Goal: Task Accomplishment & Management: Complete application form

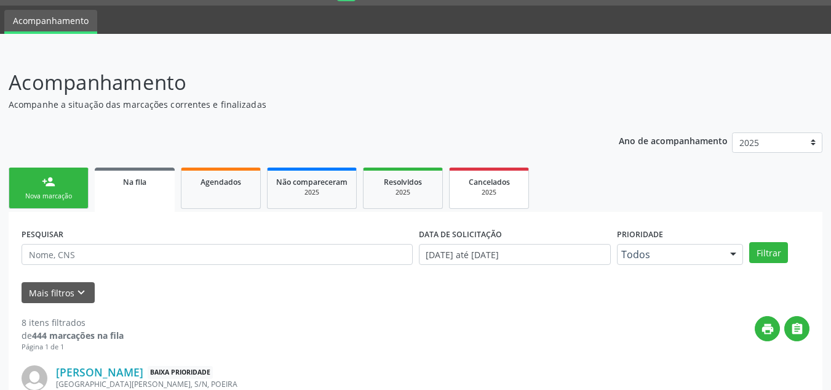
scroll to position [34, 0]
click at [36, 188] on link "person_add Nova marcação" at bounding box center [49, 187] width 80 height 41
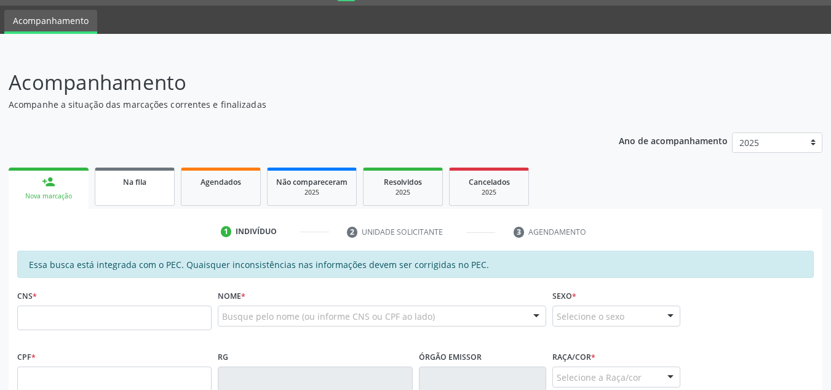
click at [128, 202] on link "Na fila" at bounding box center [135, 186] width 80 height 38
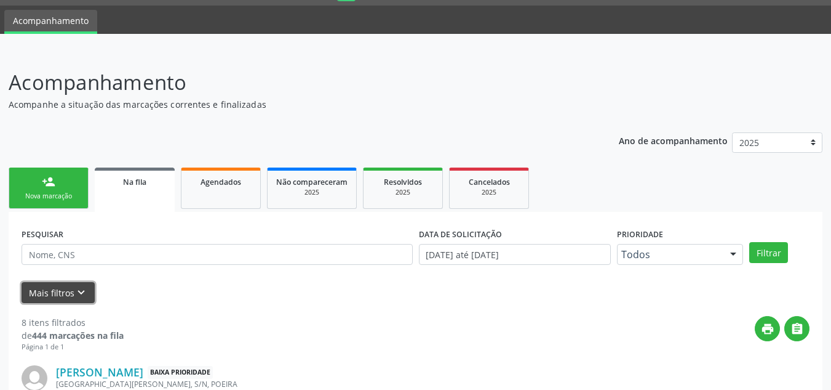
click at [78, 295] on icon "keyboard_arrow_down" at bounding box center [81, 293] width 14 height 14
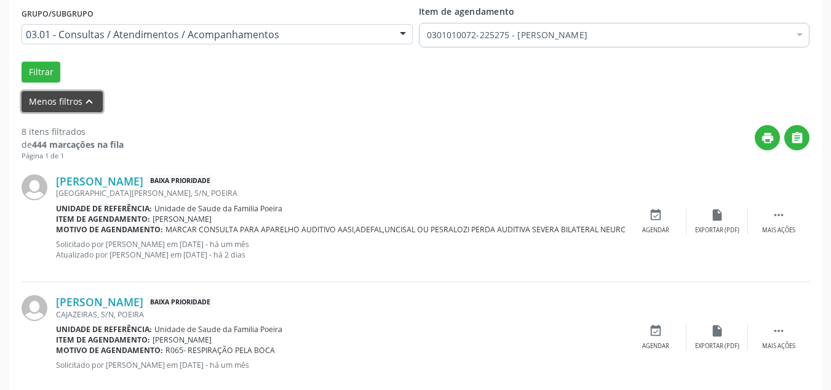
scroll to position [218, 0]
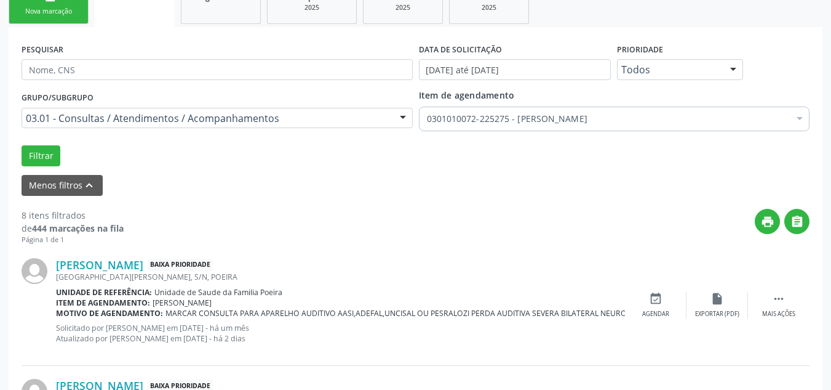
drag, startPoint x: 618, startPoint y: 118, endPoint x: 630, endPoint y: 118, distance: 11.7
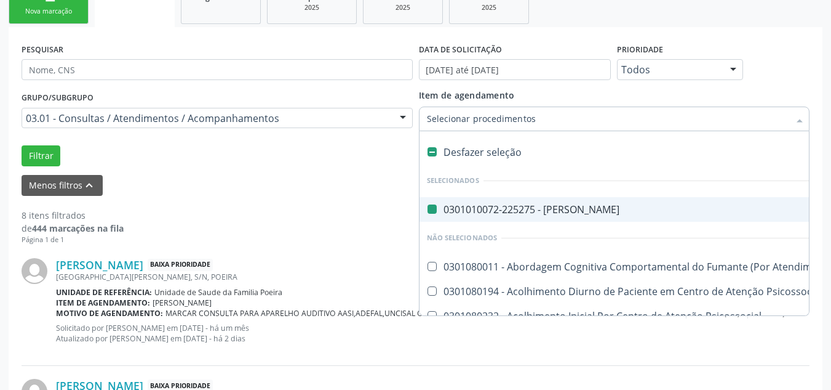
type input "e"
checkbox Otorrinolaringologista "false"
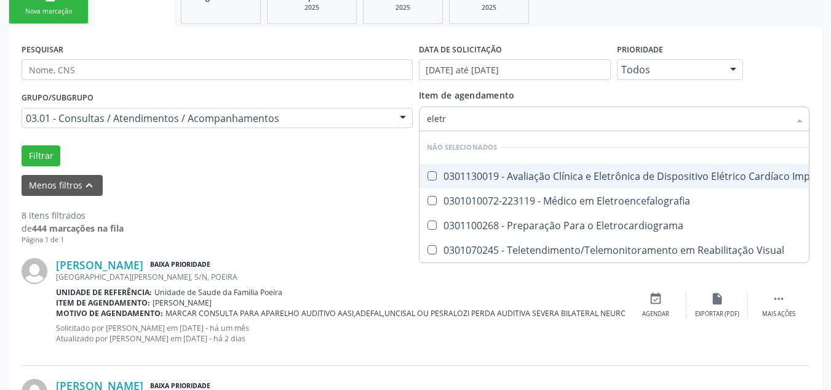
type input "eletro"
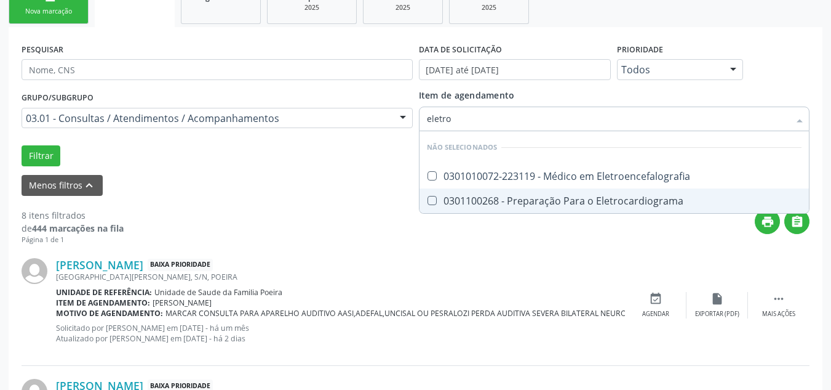
click at [606, 197] on div "0301100268 - Preparação Para o Eletrocardiograma" at bounding box center [614, 201] width 375 height 10
checkbox Eletrocardiograma "true"
click at [36, 150] on button "Filtrar" at bounding box center [41, 155] width 39 height 21
checkbox Eletroencefalografia "true"
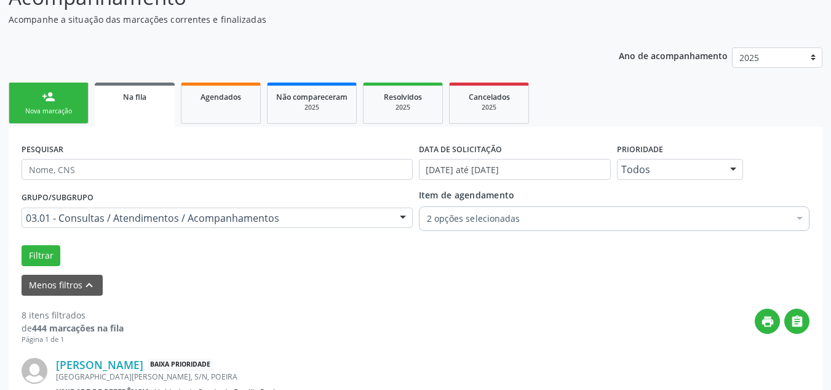
scroll to position [83, 0]
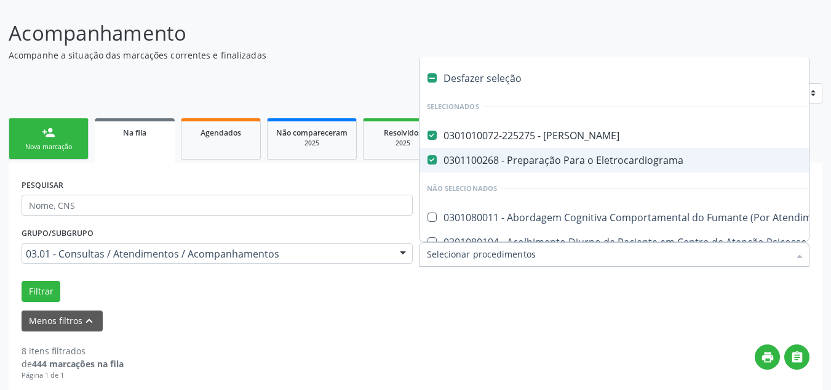
click at [428, 158] on Eletrocardiograma at bounding box center [432, 159] width 9 height 9
click at [428, 158] on Eletrocardiograma "checkbox" at bounding box center [424, 160] width 8 height 8
drag, startPoint x: 428, startPoint y: 158, endPoint x: 425, endPoint y: 146, distance: 11.3
click at [428, 158] on Eletrocardiograma at bounding box center [432, 159] width 9 height 9
click at [428, 158] on Eletrocardiograma "checkbox" at bounding box center [424, 160] width 8 height 8
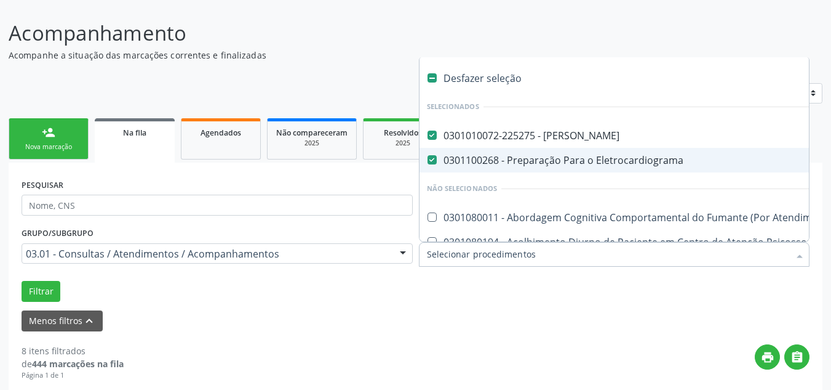
checkbox Eletrocardiograma "true"
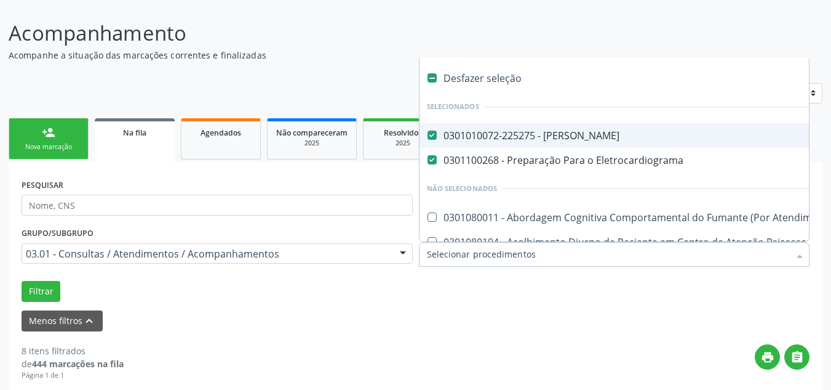
click at [435, 76] on label at bounding box center [432, 77] width 9 height 9
checkbox Otorrinolaringologista "false"
checkbox Eletrocardiograma "false"
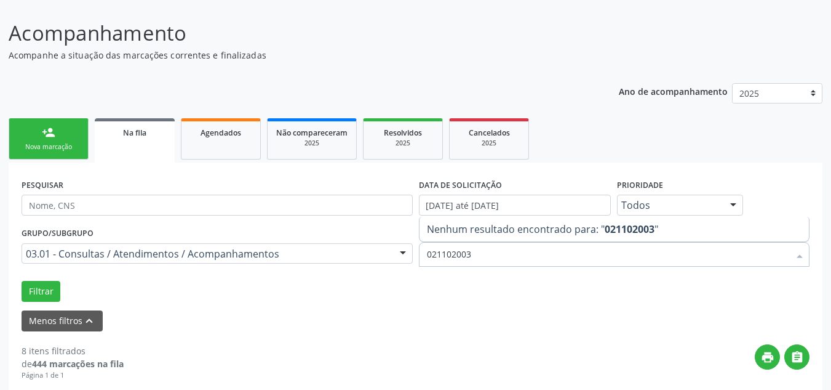
type input "0211020036"
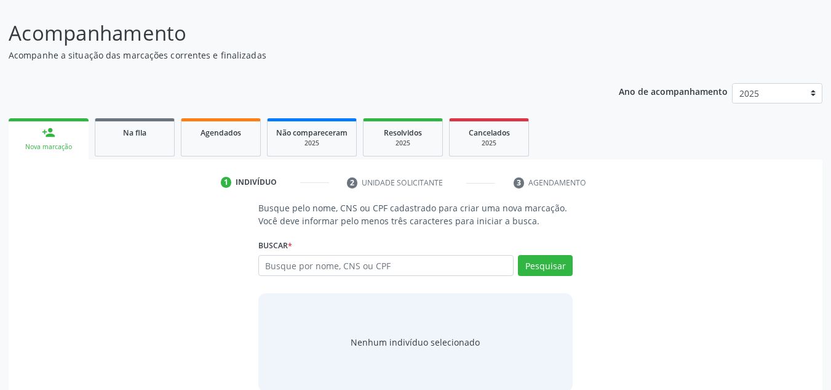
scroll to position [83, 0]
click at [143, 143] on link "Na fila" at bounding box center [135, 137] width 80 height 38
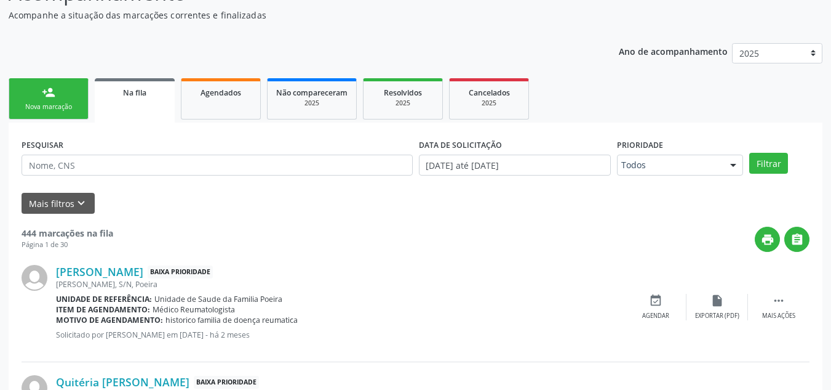
scroll to position [145, 0]
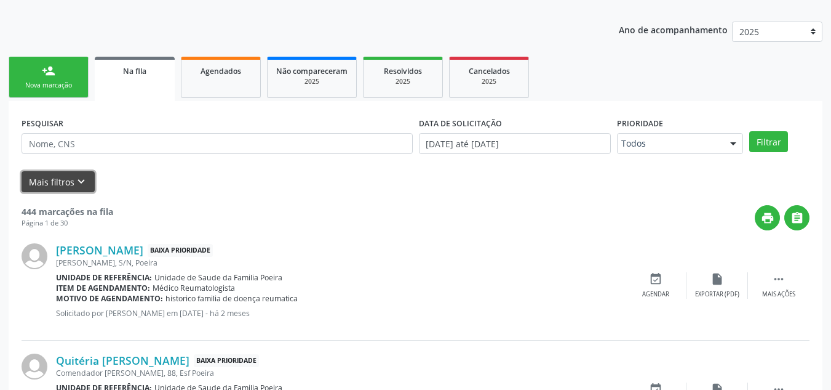
click at [87, 175] on button "Mais filtros keyboard_arrow_down" at bounding box center [58, 182] width 73 height 22
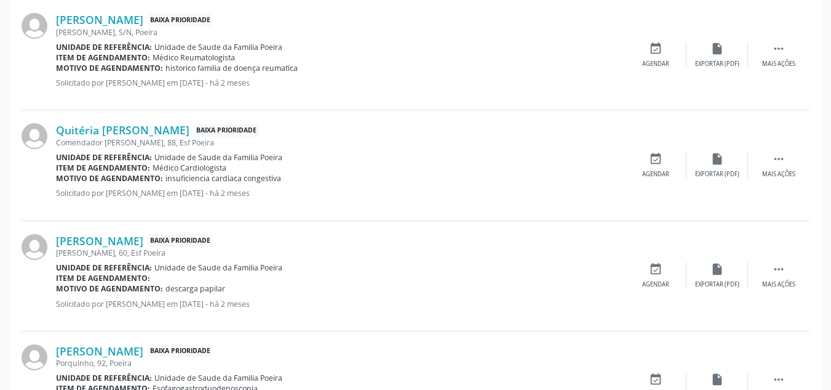
scroll to position [268, 0]
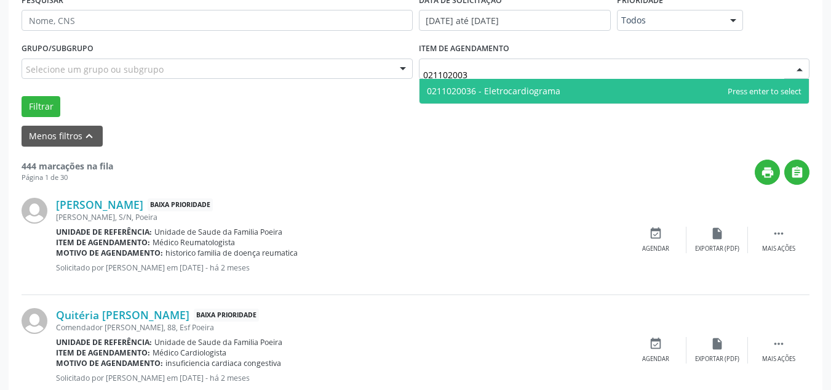
type input "0211020036"
click at [553, 94] on span "0211020036 - Eletrocardiograma" at bounding box center [494, 91] width 134 height 12
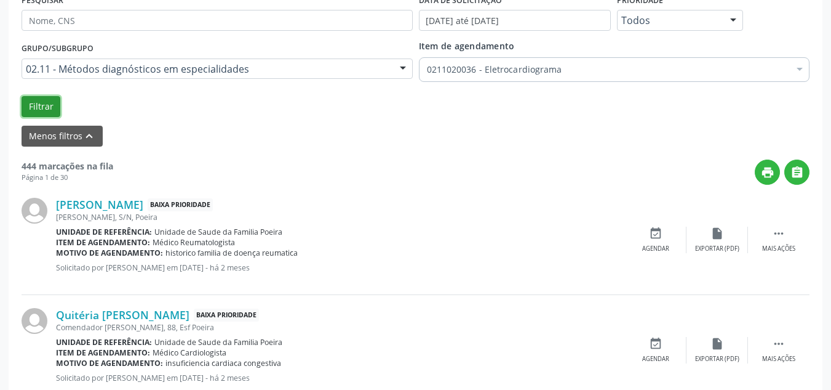
click at [37, 102] on button "Filtrar" at bounding box center [41, 106] width 39 height 21
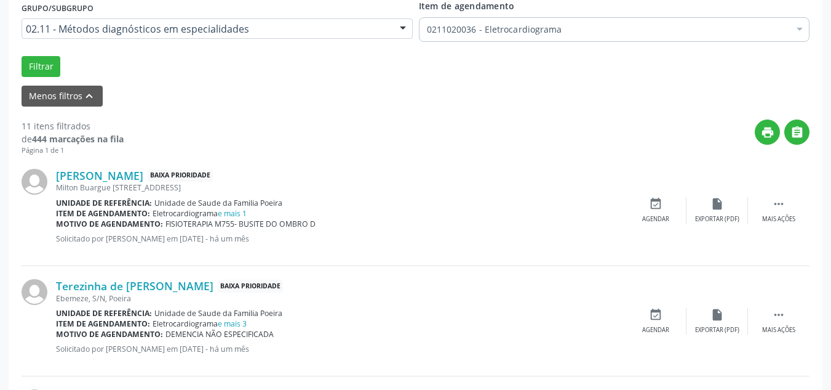
scroll to position [329, 0]
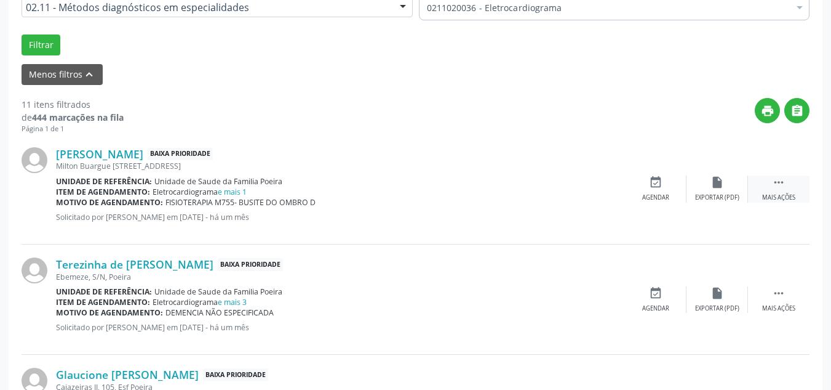
click at [784, 191] on div " Mais ações" at bounding box center [779, 188] width 62 height 26
click at [540, 192] on div "insert_drive_file Exportar (PDF)" at bounding box center [533, 188] width 62 height 26
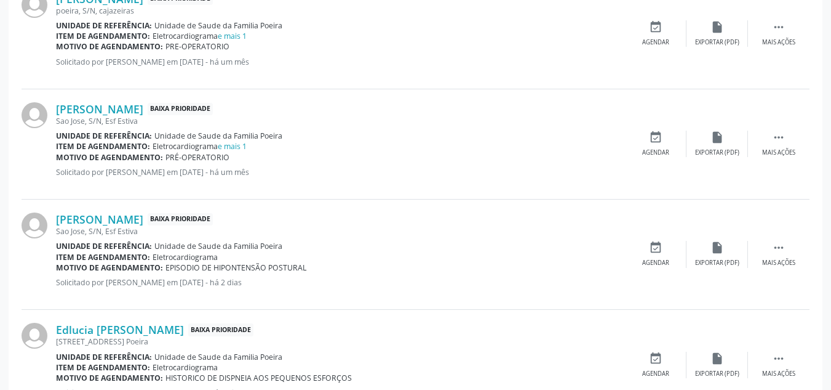
scroll to position [754, 0]
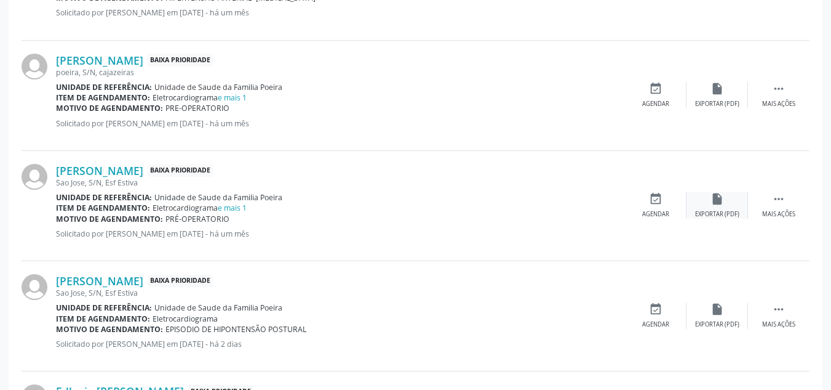
click at [707, 216] on div "Exportar (PDF)" at bounding box center [717, 214] width 44 height 9
click at [756, 210] on div " Mais ações" at bounding box center [779, 205] width 62 height 26
click at [721, 210] on div "Editar" at bounding box center [718, 214] width 20 height 9
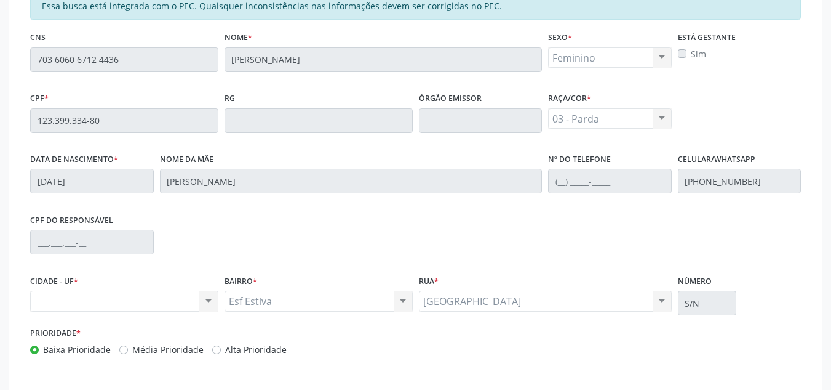
scroll to position [347, 0]
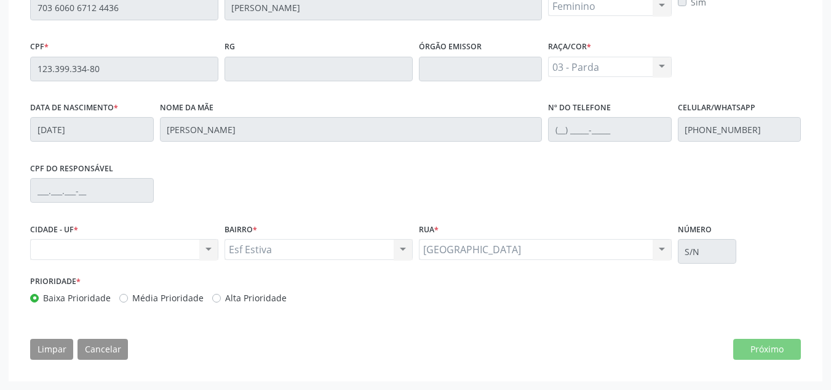
click at [209, 247] on div "Nenhum resultado encontrado para: " " Não há nenhuma opção para ser exibida." at bounding box center [124, 249] width 188 height 21
click at [394, 252] on div "Esf Estiva Esf Estiva Nenhum resultado encontrado para: " " Não há nenhuma opçã…" at bounding box center [319, 249] width 188 height 21
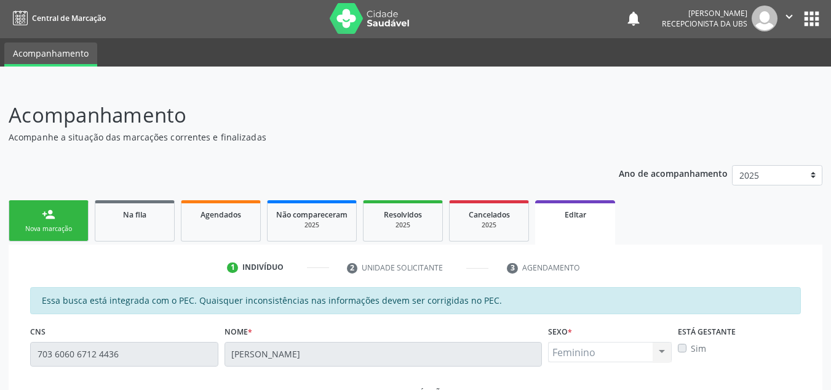
scroll to position [0, 0]
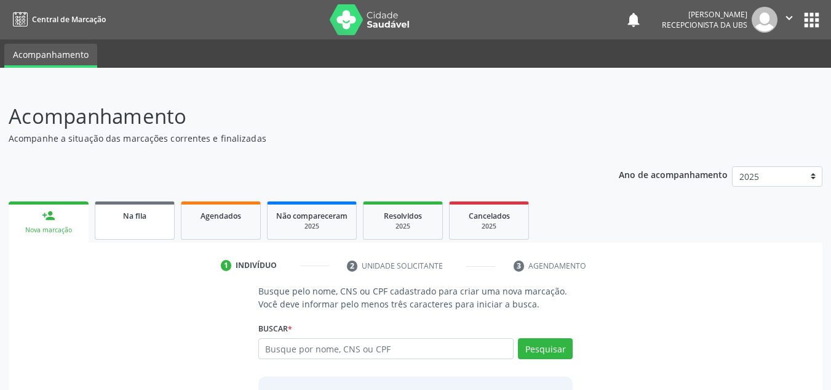
click at [148, 228] on link "Na fila" at bounding box center [135, 220] width 80 height 38
select select "8"
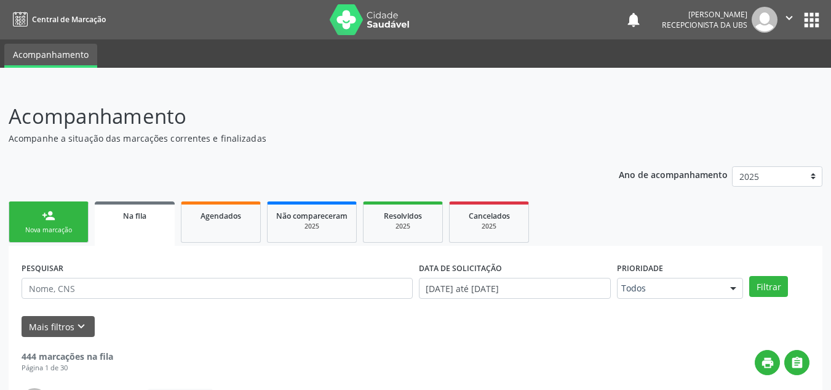
scroll to position [47, 0]
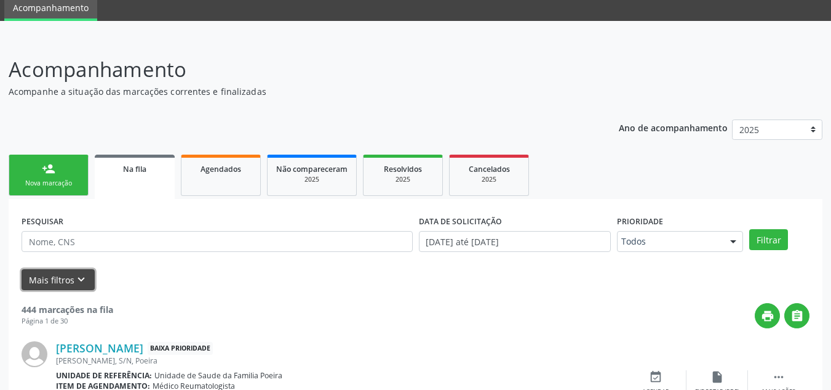
click at [68, 277] on button "Mais filtros keyboard_arrow_down" at bounding box center [58, 280] width 73 height 22
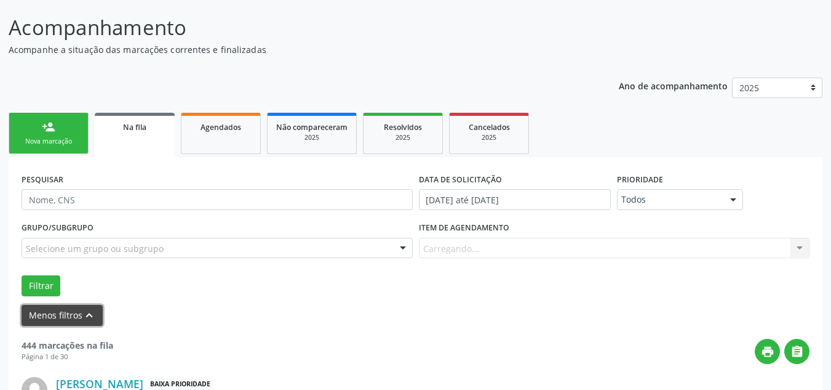
scroll to position [215, 0]
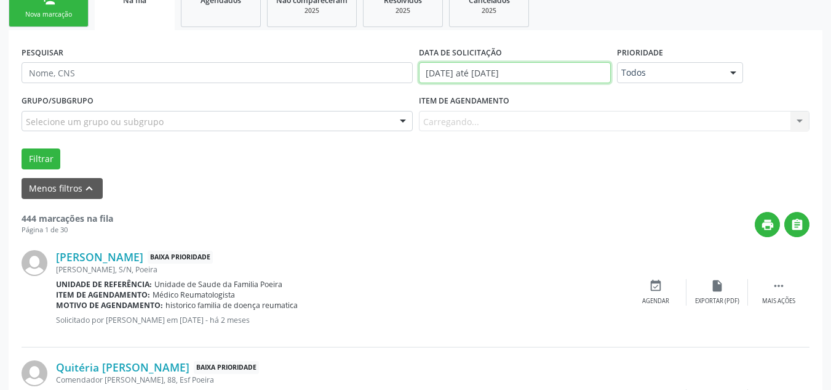
click at [494, 62] on input "[DATE] até [DATE]" at bounding box center [515, 72] width 193 height 21
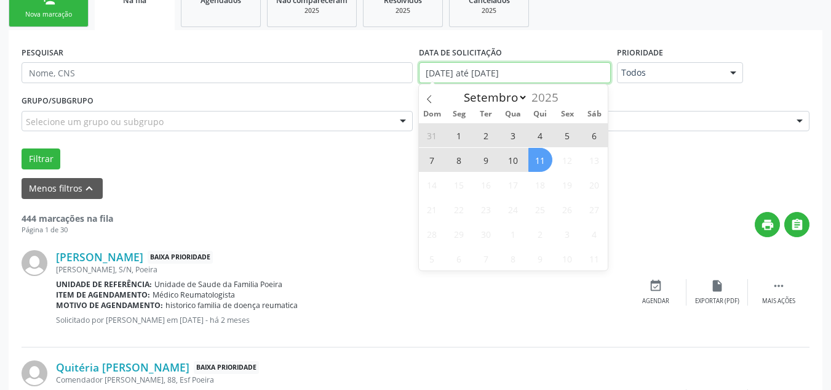
scroll to position [293, 0]
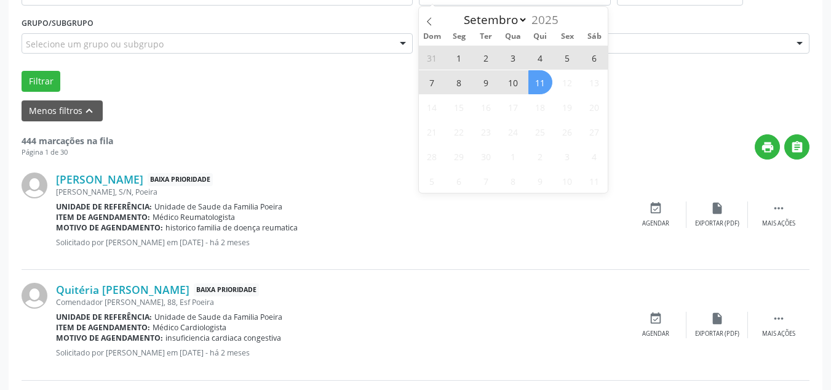
click at [652, 180] on div "Maria Tereza da Silva Baixa Prioridade Ebenezer, S/N, Poeira Unidade de referên…" at bounding box center [416, 214] width 788 height 110
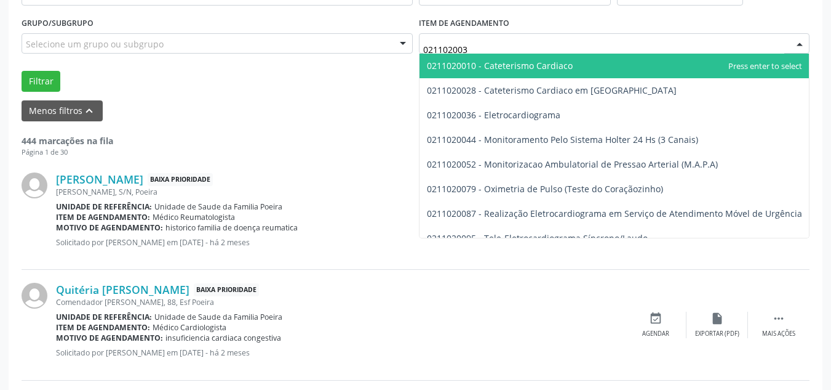
type input "0211020036"
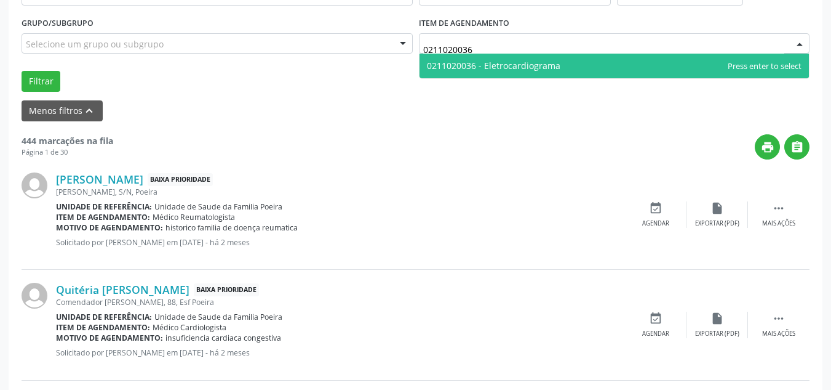
click at [491, 71] on span "0211020036 - Eletrocardiograma" at bounding box center [494, 66] width 134 height 12
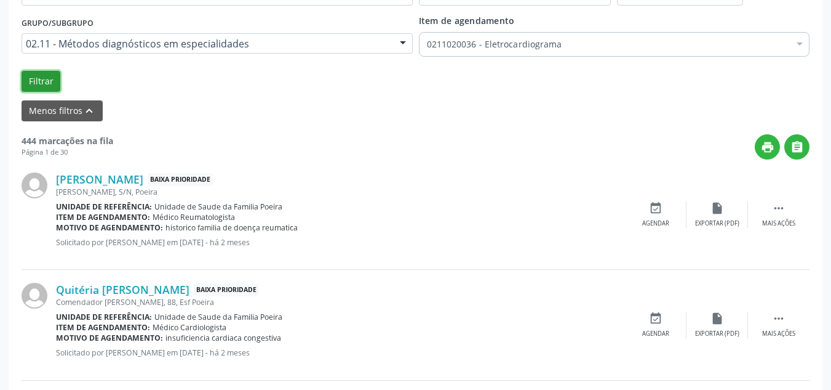
click at [52, 86] on button "Filtrar" at bounding box center [41, 81] width 39 height 21
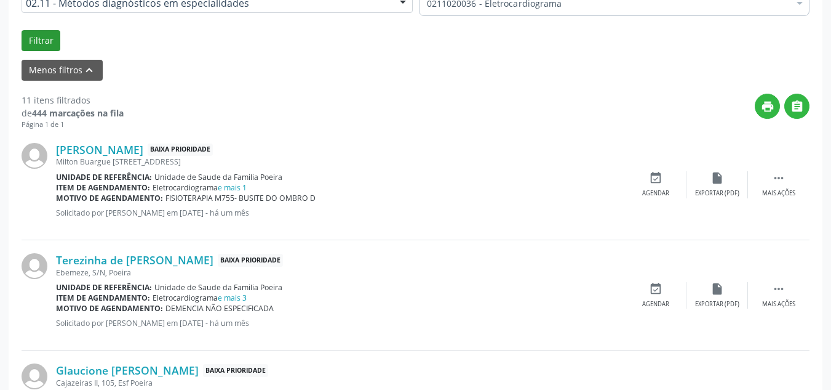
scroll to position [354, 0]
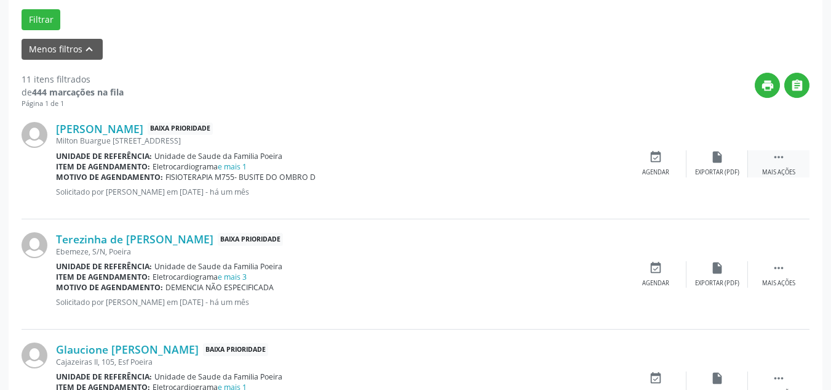
click at [782, 167] on div " Mais ações" at bounding box center [779, 163] width 62 height 26
click at [521, 164] on div "insert_drive_file Exportar (PDF)" at bounding box center [533, 163] width 62 height 26
click at [703, 162] on div "edit Editar" at bounding box center [718, 163] width 62 height 26
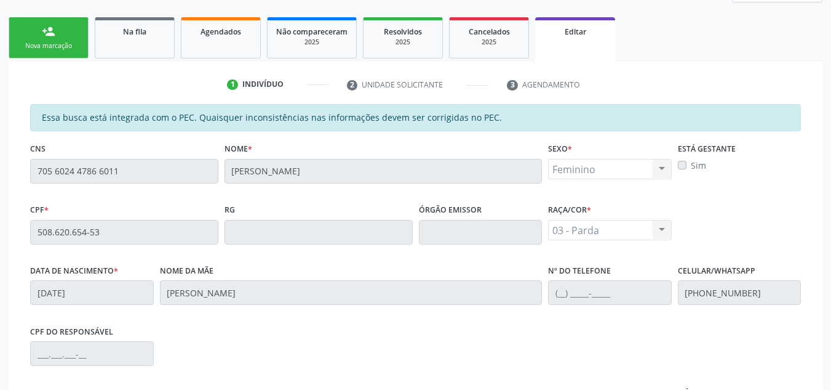
scroll to position [162, 0]
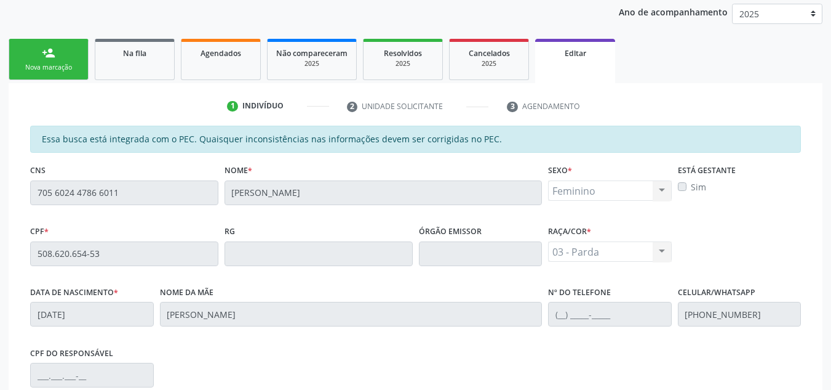
click at [34, 63] on div "Nova marcação" at bounding box center [49, 67] width 62 height 9
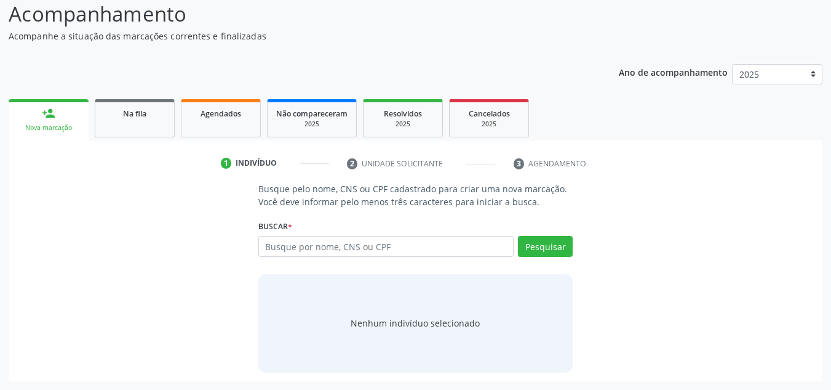
scroll to position [102, 0]
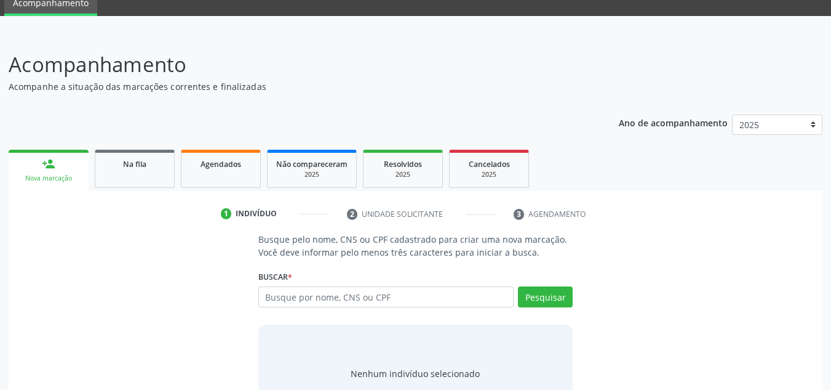
scroll to position [102, 0]
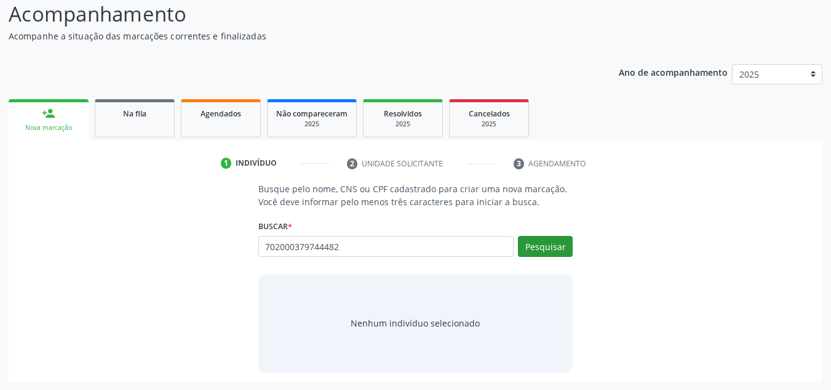
type input "702000379744482"
click at [556, 252] on button "Pesquisar" at bounding box center [545, 246] width 55 height 21
type input "702000379744482"
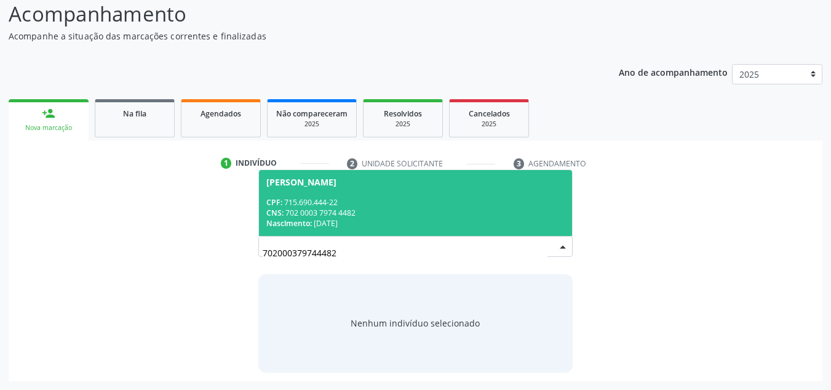
click at [332, 220] on div "Nascimento: 07/08/1962" at bounding box center [415, 223] width 299 height 10
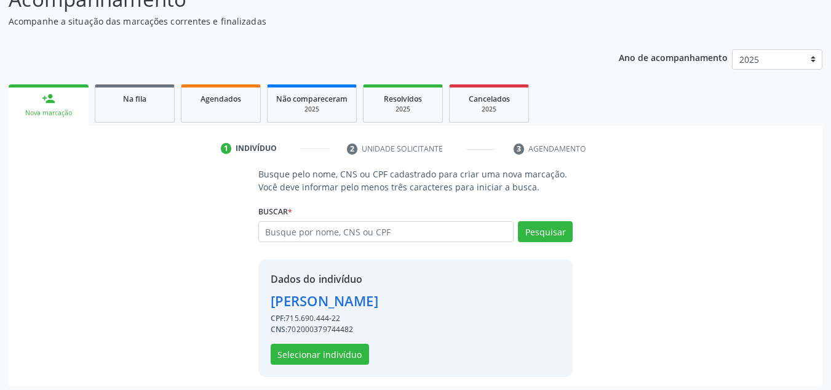
scroll to position [121, 0]
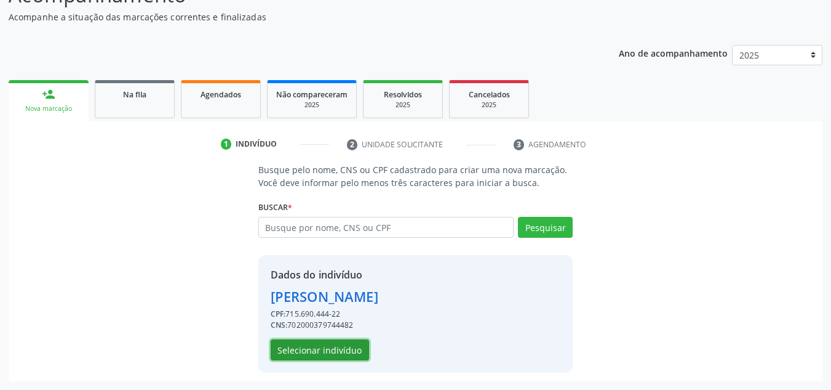
click at [336, 349] on button "Selecionar indivíduo" at bounding box center [320, 349] width 98 height 21
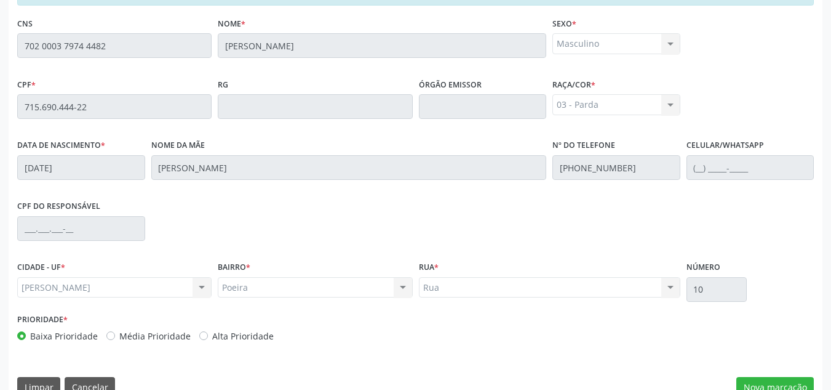
scroll to position [330, 0]
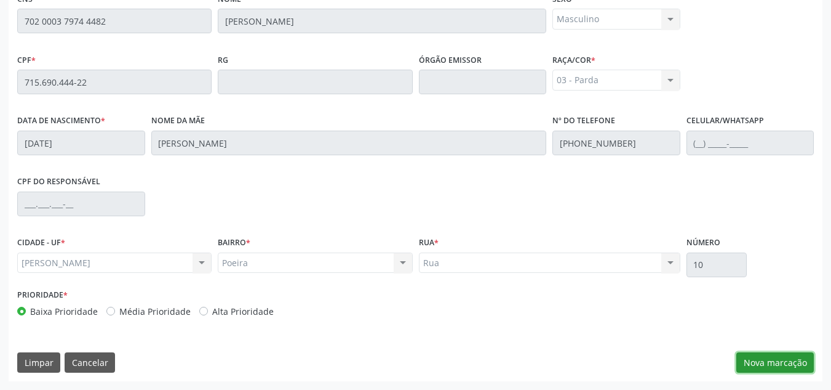
click at [765, 362] on button "Nova marcação" at bounding box center [776, 362] width 78 height 21
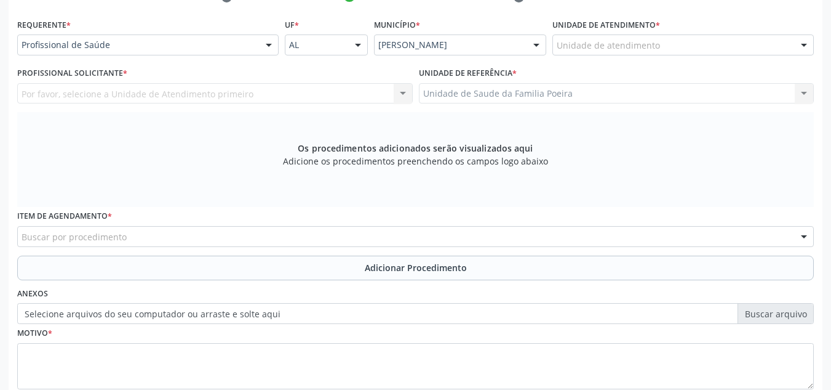
scroll to position [207, 0]
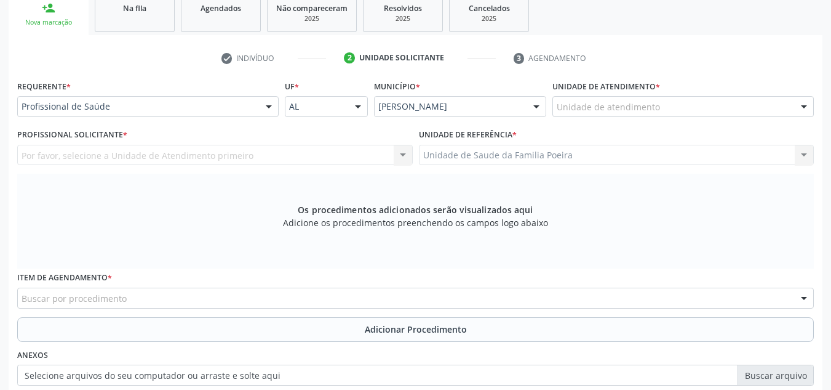
click at [710, 116] on div "Unidade de atendimento Aeronave Baron 58 Aeronave Cessna Associacao Divina Mise…" at bounding box center [684, 106] width 262 height 21
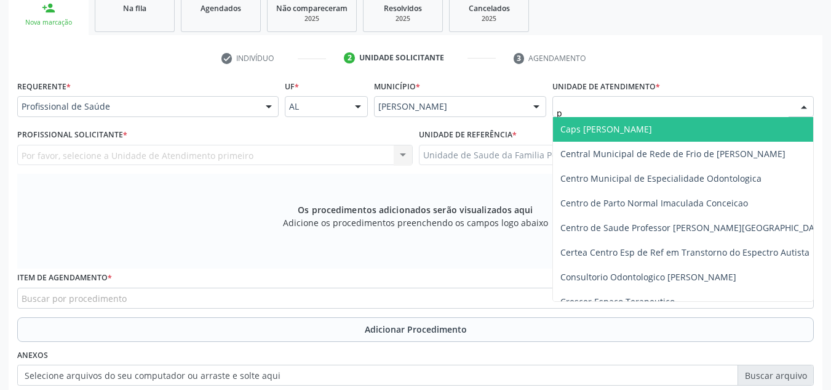
type input "po"
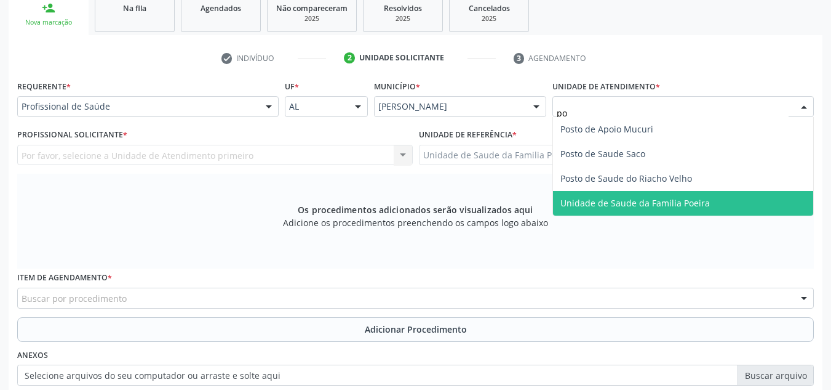
click at [676, 210] on span "Unidade de Saude da Familia Poeira" at bounding box center [683, 203] width 260 height 25
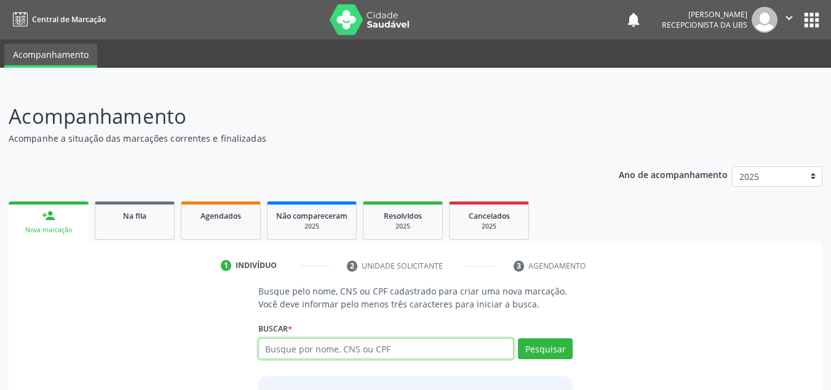
click at [308, 351] on input "text" at bounding box center [386, 348] width 256 height 21
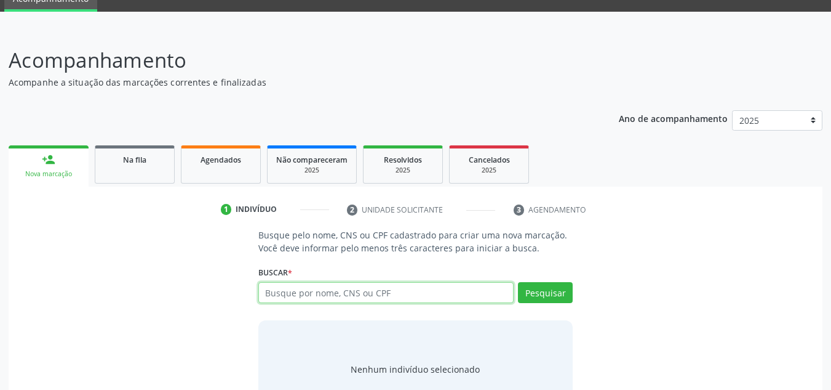
scroll to position [102, 0]
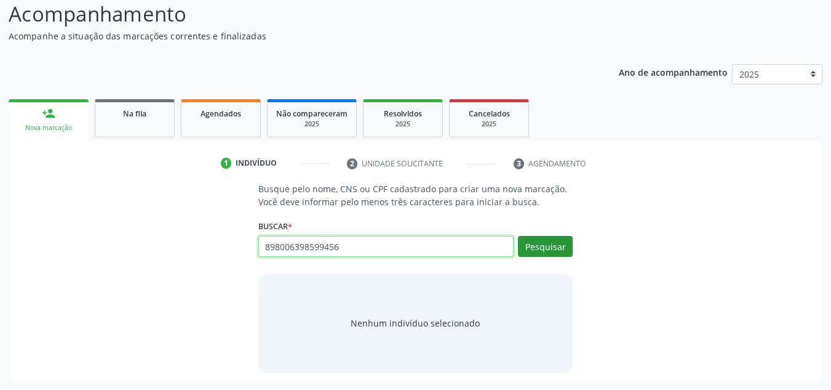
type input "898006398599456"
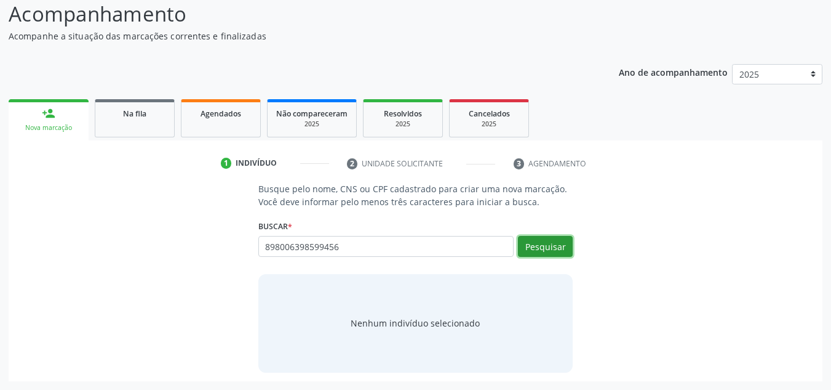
click at [537, 254] on button "Pesquisar" at bounding box center [545, 246] width 55 height 21
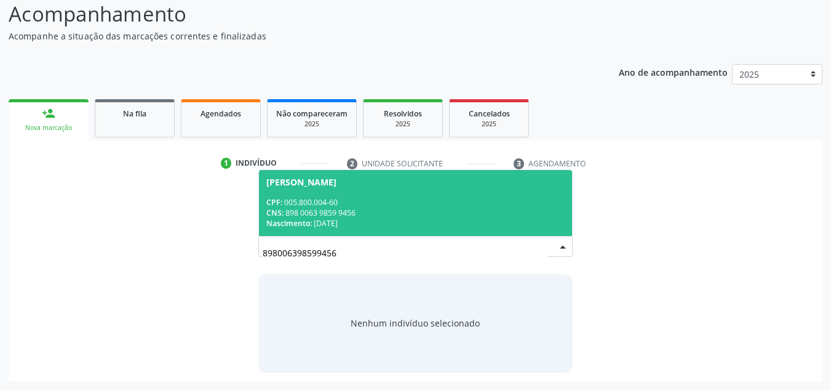
click at [369, 200] on div "CPF: 005.800.004-60" at bounding box center [415, 202] width 299 height 10
click at [369, 200] on p "Busque pelo nome, CNS ou CPF cadastrado para criar uma nova marcação. Você deve…" at bounding box center [415, 195] width 315 height 26
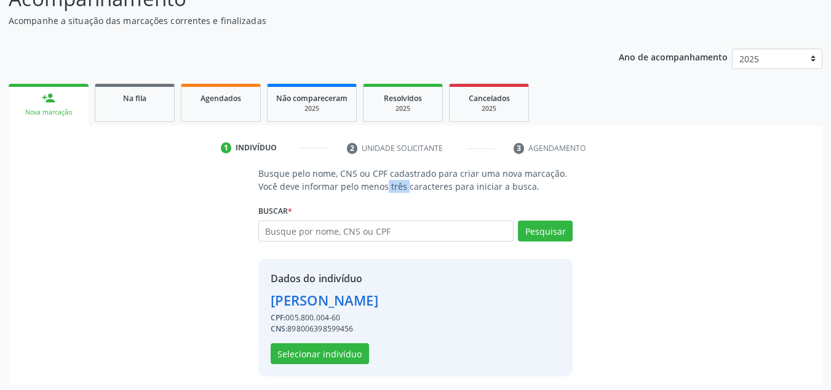
scroll to position [121, 0]
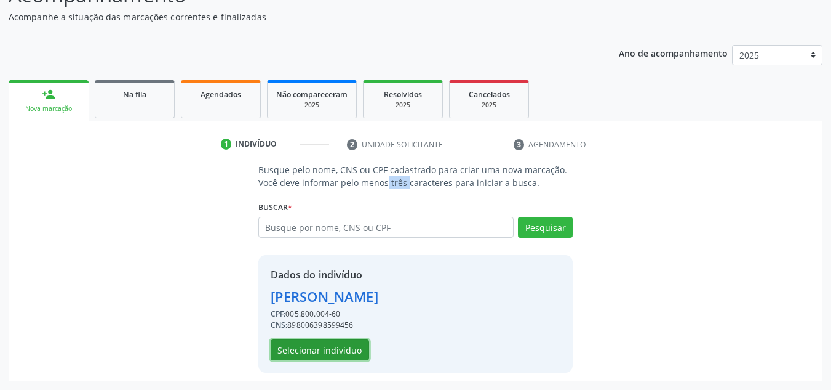
click at [337, 350] on button "Selecionar indivíduo" at bounding box center [320, 349] width 98 height 21
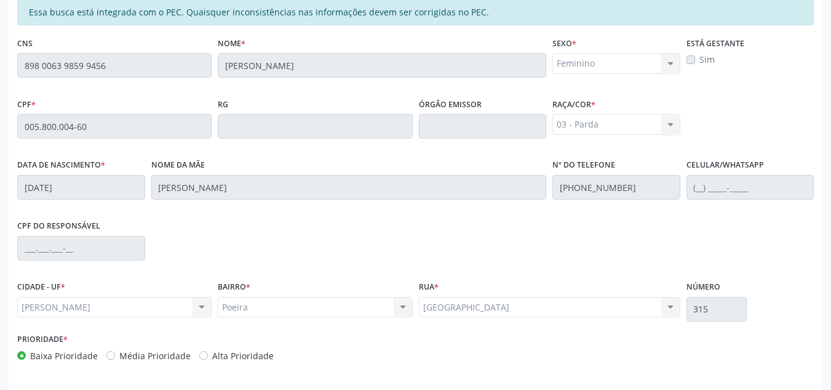
scroll to position [330, 0]
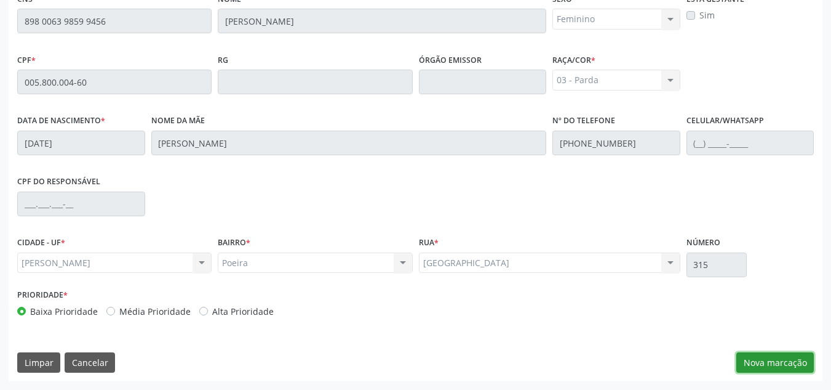
click at [766, 358] on button "Nova marcação" at bounding box center [776, 362] width 78 height 21
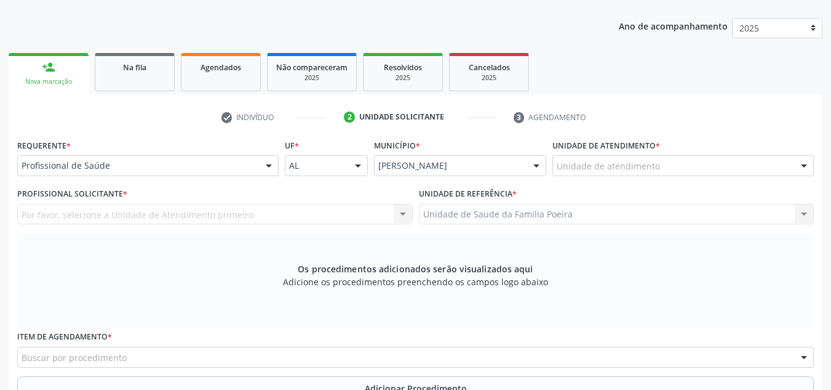
scroll to position [146, 0]
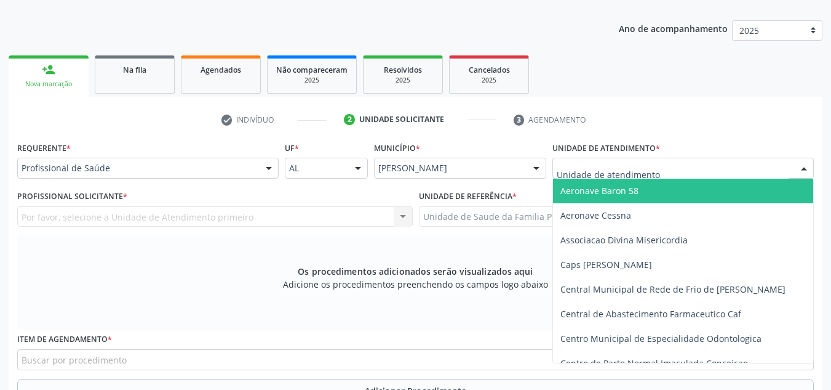
click at [616, 170] on input "text" at bounding box center [673, 174] width 232 height 25
type input "po"
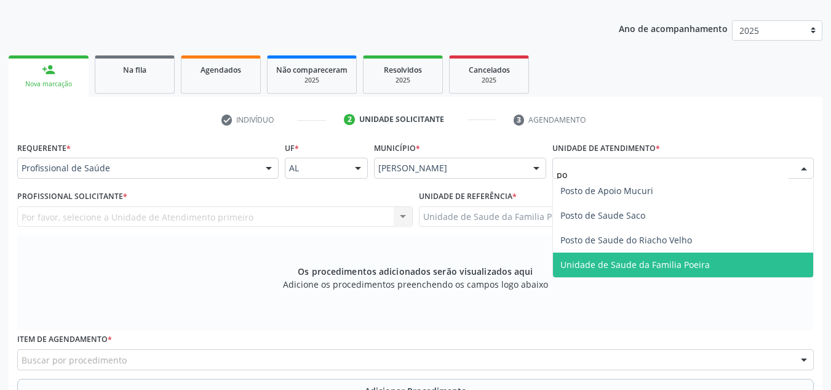
click at [634, 263] on span "Unidade de Saude da Familia Poeira" at bounding box center [636, 264] width 150 height 12
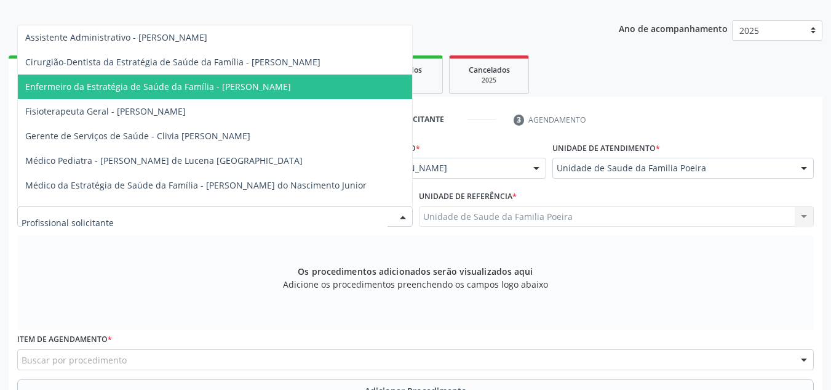
click at [152, 84] on span "Enfermeiro da Estratégia de Saúde da Família - [PERSON_NAME]" at bounding box center [158, 87] width 266 height 12
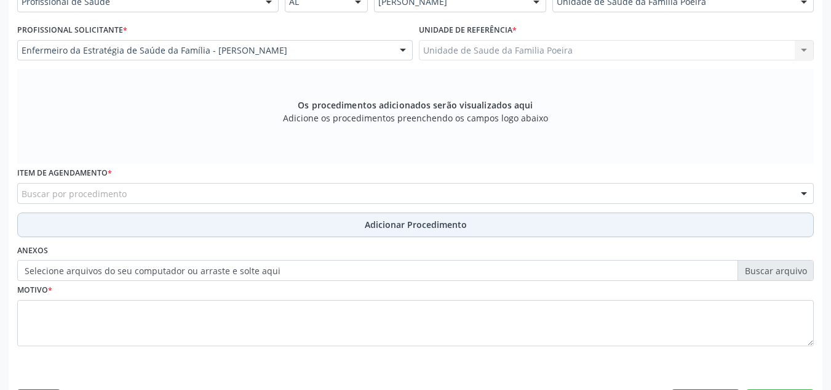
scroll to position [350, 0]
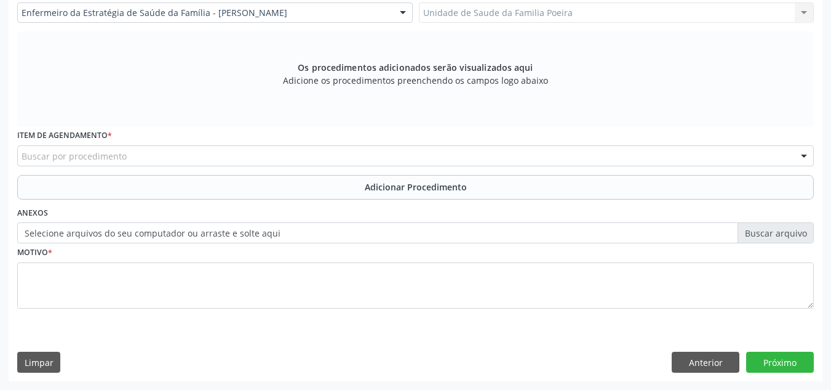
click at [158, 154] on div "Buscar por procedimento" at bounding box center [415, 155] width 797 height 21
click at [22, 154] on input "text" at bounding box center [22, 162] width 0 height 25
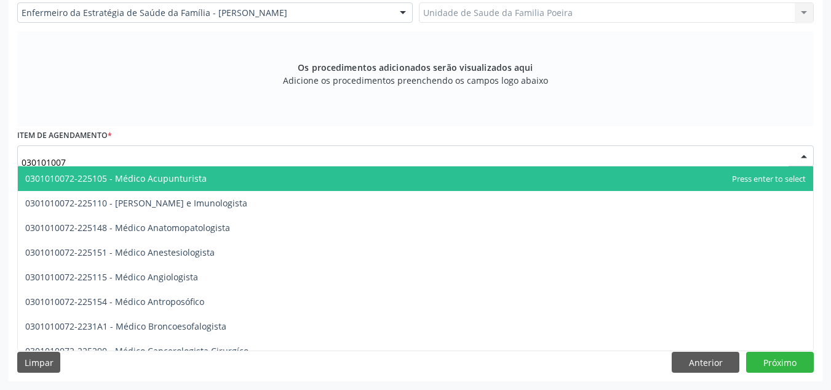
type input "0301010072"
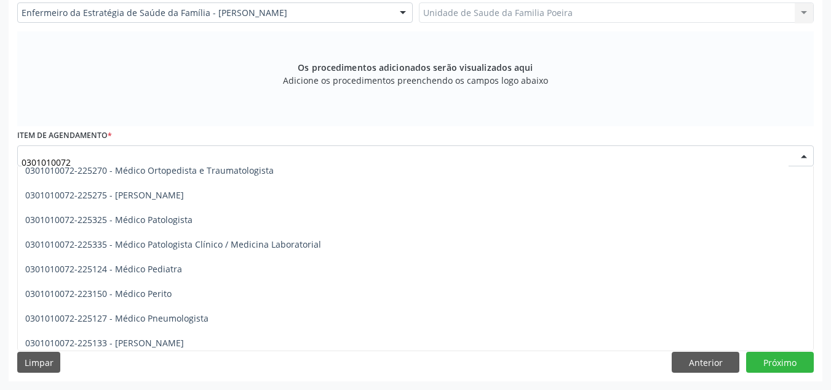
scroll to position [1108, 0]
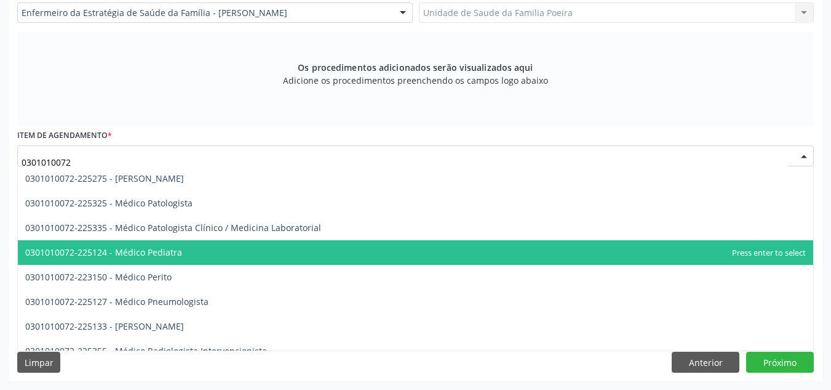
click at [175, 262] on span "0301010072-225124 - Médico Pediatra" at bounding box center [416, 252] width 796 height 25
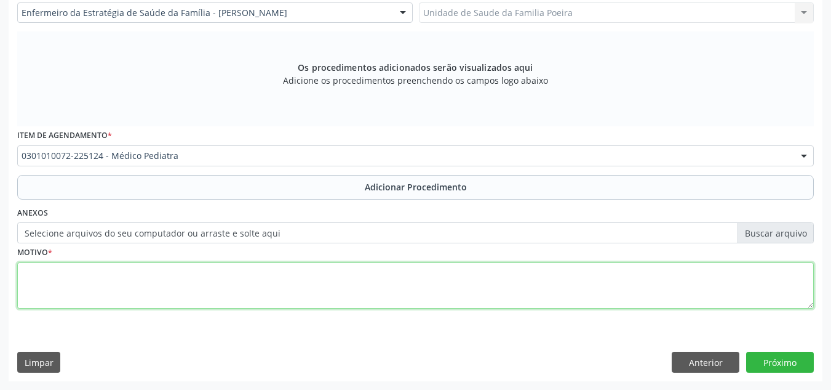
click at [172, 272] on textarea at bounding box center [415, 285] width 797 height 47
click at [172, 271] on textarea at bounding box center [415, 285] width 797 height 47
type textarea "r"
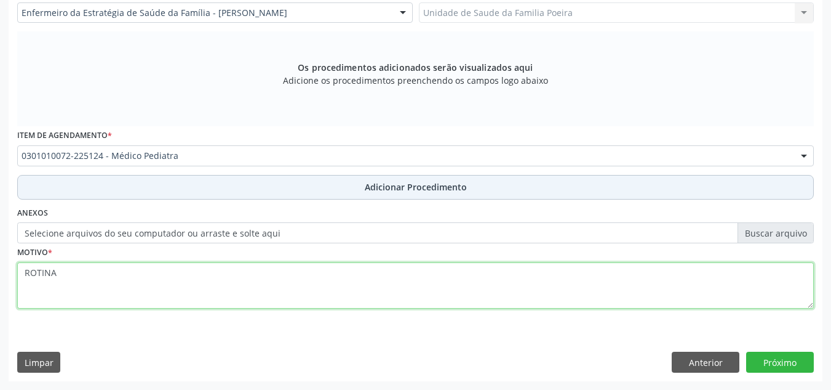
type textarea "ROTINA"
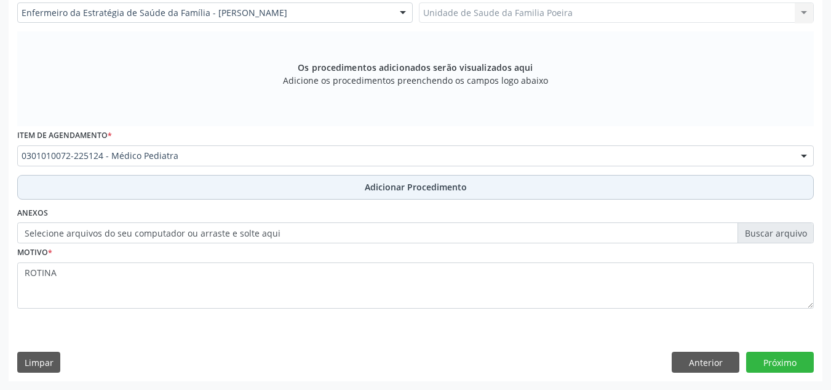
drag, startPoint x: 362, startPoint y: 188, endPoint x: 356, endPoint y: 193, distance: 7.9
click at [361, 190] on button "Adicionar Procedimento" at bounding box center [415, 187] width 797 height 25
click at [356, 193] on button "Adicionar Procedimento" at bounding box center [415, 187] width 797 height 25
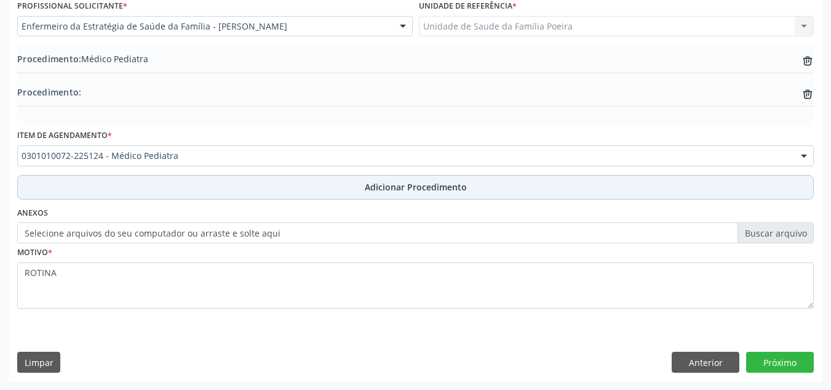
scroll to position [336, 0]
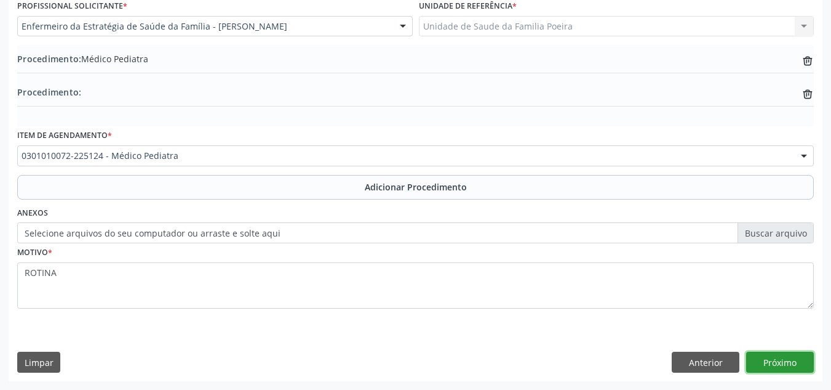
click at [787, 355] on button "Próximo" at bounding box center [781, 361] width 68 height 21
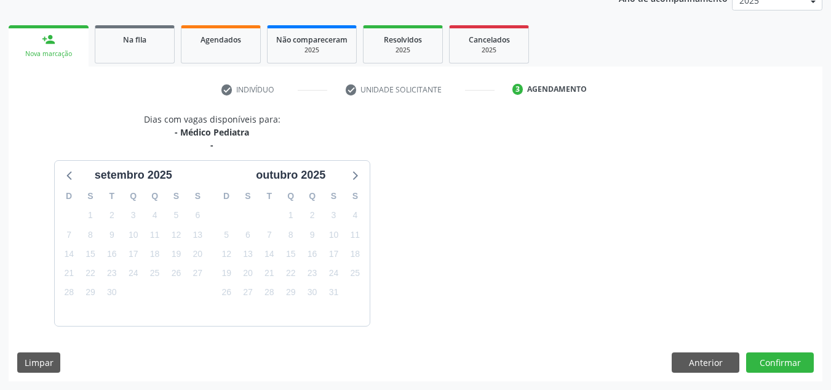
scroll to position [212, 0]
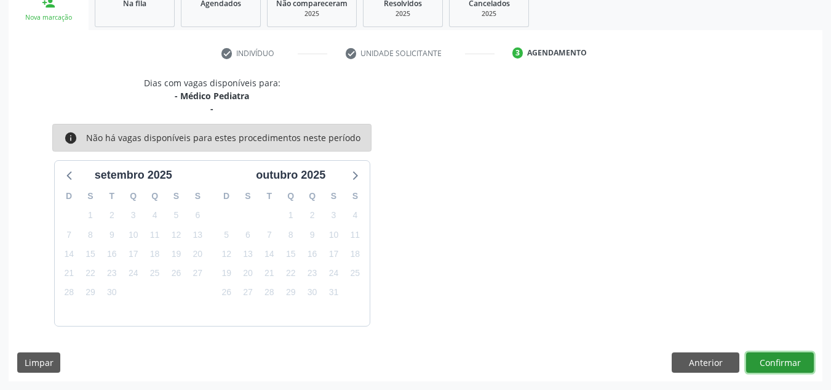
click at [787, 355] on button "Confirmar" at bounding box center [781, 362] width 68 height 21
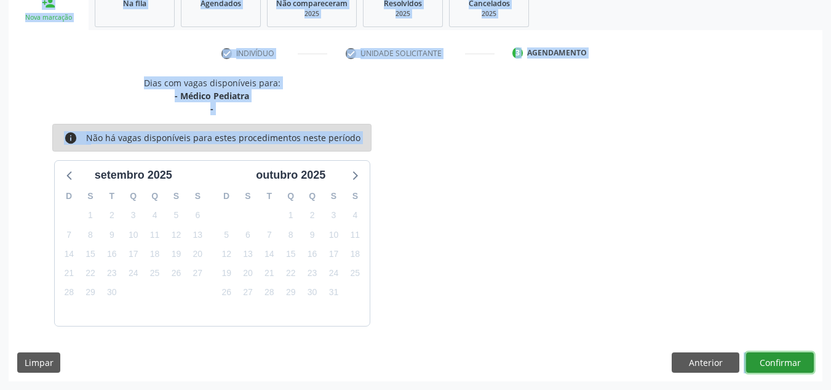
click at [786, 354] on button "Confirmar" at bounding box center [781, 362] width 68 height 21
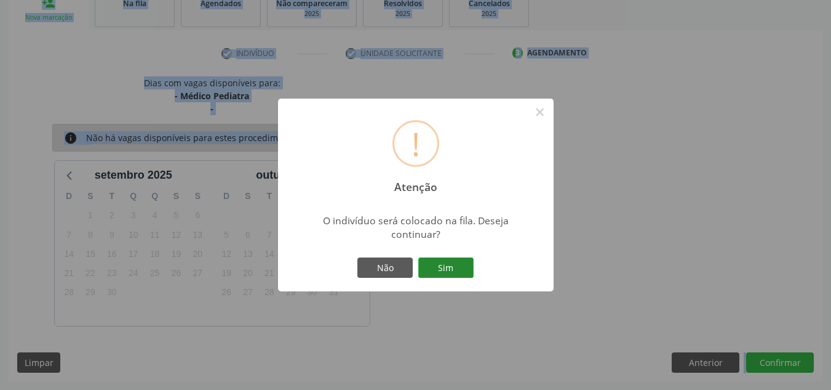
click at [448, 267] on button "Sim" at bounding box center [445, 267] width 55 height 21
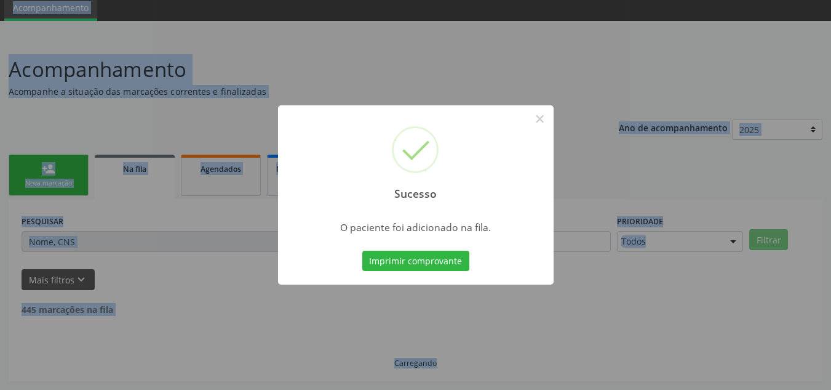
scroll to position [34, 0]
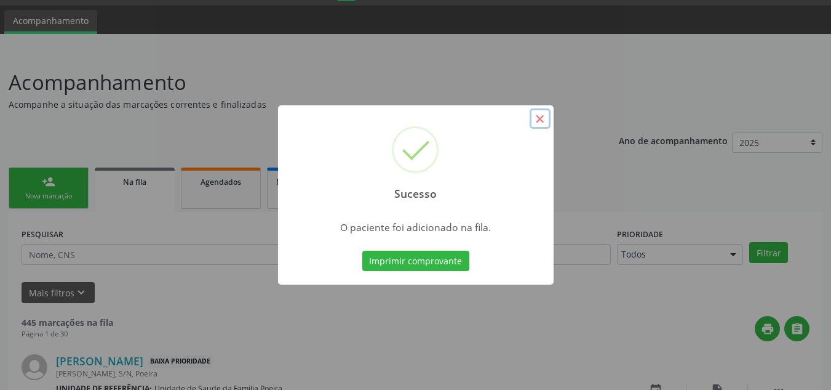
click at [545, 116] on button "×" at bounding box center [540, 118] width 21 height 21
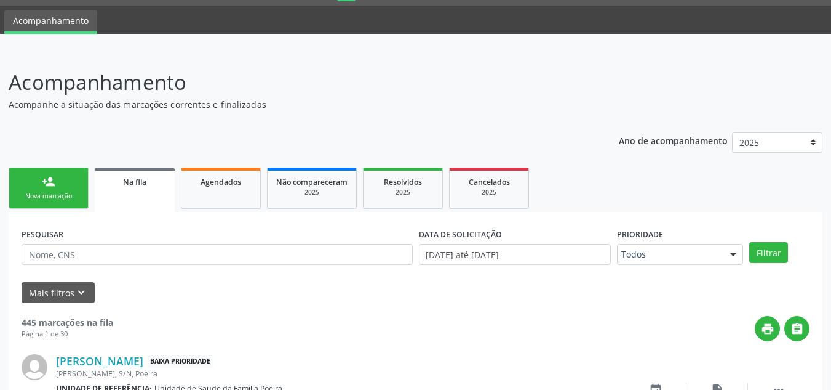
drag, startPoint x: 52, startPoint y: 195, endPoint x: 43, endPoint y: 133, distance: 62.8
click at [52, 195] on div "Nova marcação" at bounding box center [49, 195] width 62 height 9
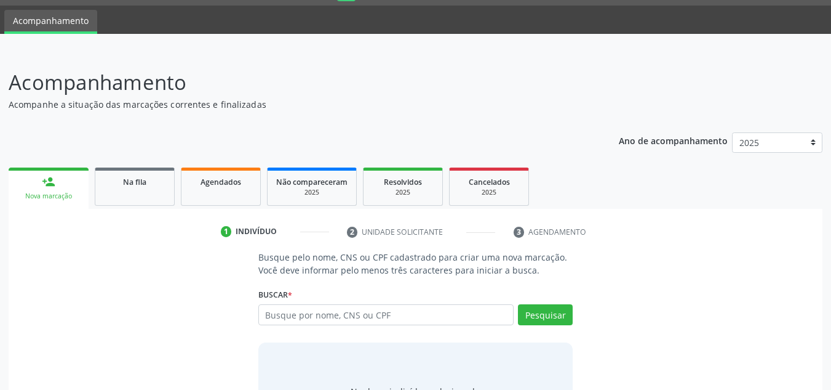
scroll to position [102, 0]
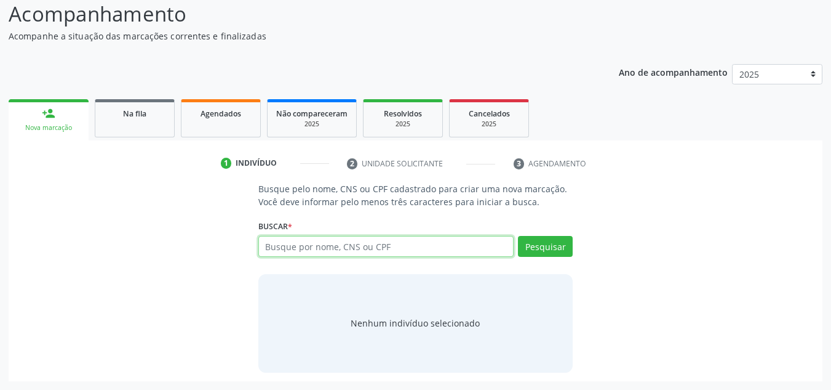
click at [376, 247] on input "text" at bounding box center [386, 246] width 256 height 21
type input "700005739243003"
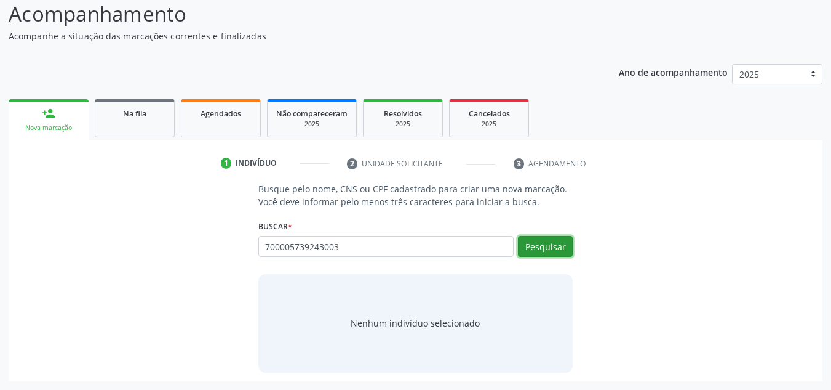
drag, startPoint x: 555, startPoint y: 239, endPoint x: 545, endPoint y: 248, distance: 13.1
click at [545, 248] on button "Pesquisar" at bounding box center [545, 246] width 55 height 21
type input "700005739243003"
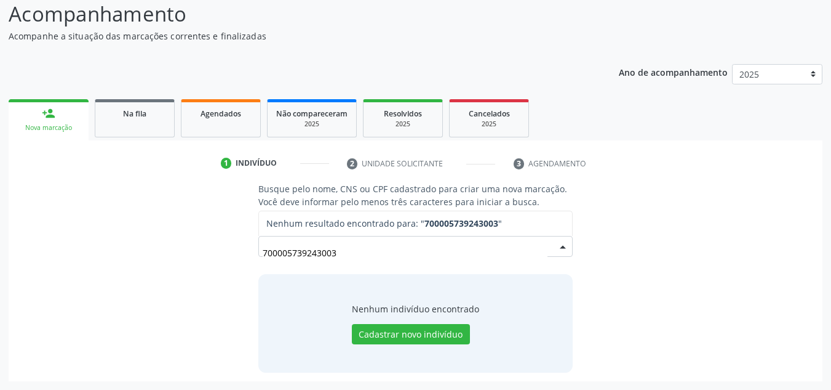
drag, startPoint x: 336, startPoint y: 253, endPoint x: 260, endPoint y: 247, distance: 75.9
click at [260, 247] on div "700005739243003" at bounding box center [415, 246] width 315 height 21
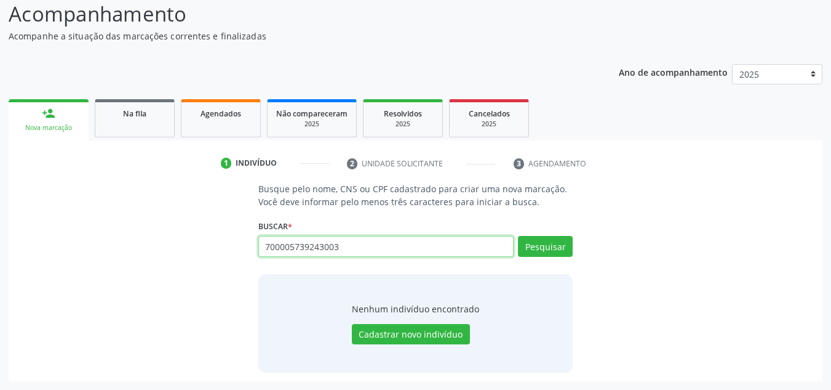
drag, startPoint x: 342, startPoint y: 252, endPoint x: 208, endPoint y: 263, distance: 134.0
click at [208, 263] on div "Busque pelo nome, CNS ou CPF cadastrado para criar uma nova marcação. Você deve…" at bounding box center [415, 277] width 797 height 190
paste input "898000602649422"
type input "898000602649422"
click at [537, 235] on div "Buscar * 700005739243003 Busque por nome, CNS ou CPF Nenhum resultado encontrad…" at bounding box center [415, 241] width 315 height 48
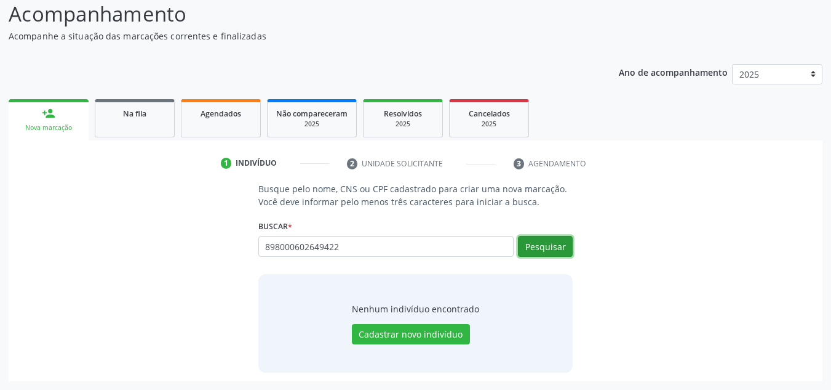
click at [545, 243] on button "Pesquisar" at bounding box center [545, 246] width 55 height 21
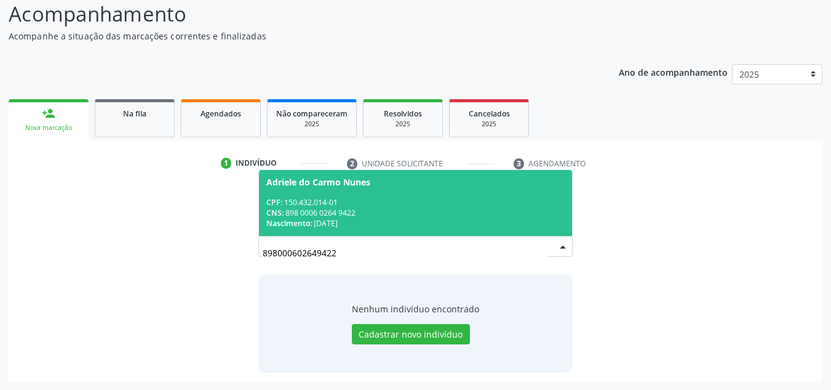
drag, startPoint x: 378, startPoint y: 211, endPoint x: 384, endPoint y: 208, distance: 6.3
click at [383, 209] on div "CNS: 898 0006 0264 9422" at bounding box center [415, 212] width 299 height 10
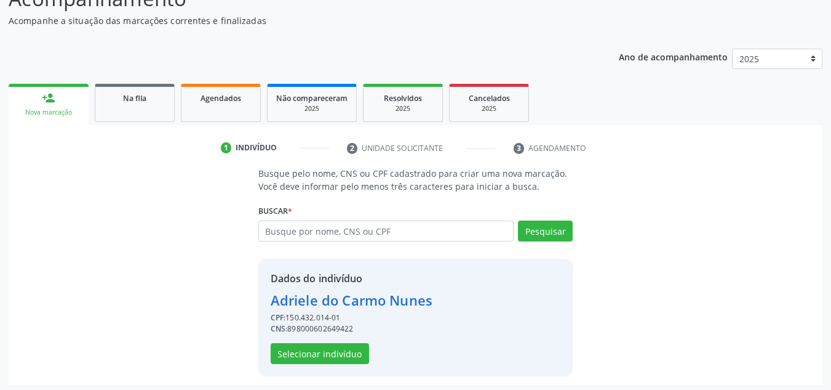
scroll to position [121, 0]
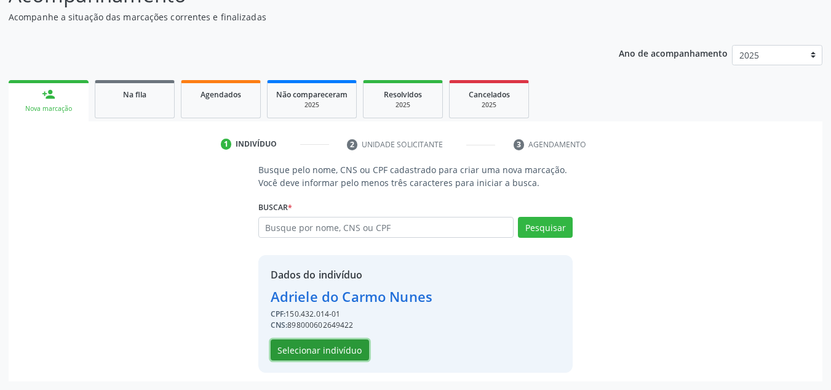
click at [330, 349] on button "Selecionar indivíduo" at bounding box center [320, 349] width 98 height 21
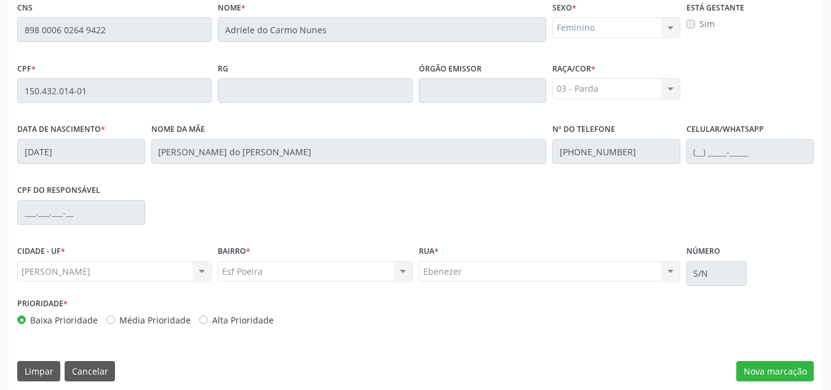
scroll to position [330, 0]
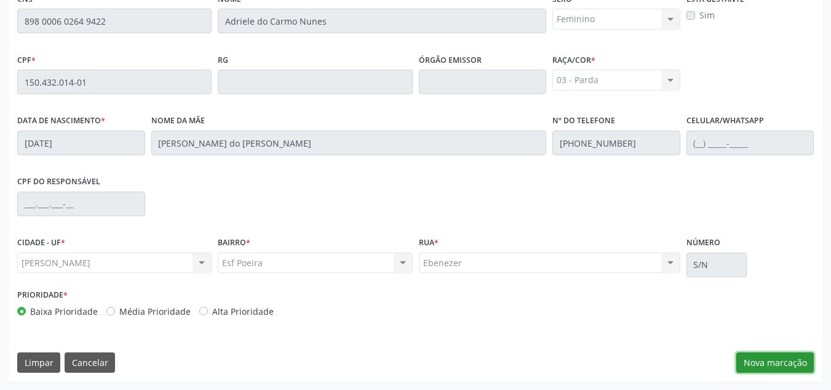
click at [761, 368] on button "Nova marcação" at bounding box center [776, 362] width 78 height 21
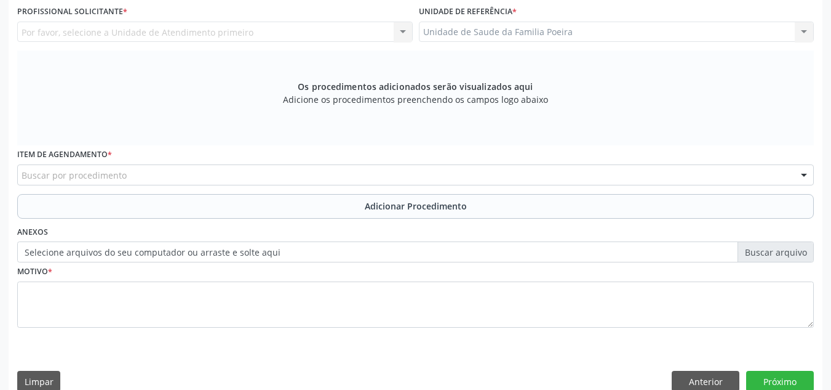
click at [758, 367] on div "Requerente * Profissional de Saúde Profissional de Saúde Paciente Nenhum result…" at bounding box center [416, 177] width 814 height 446
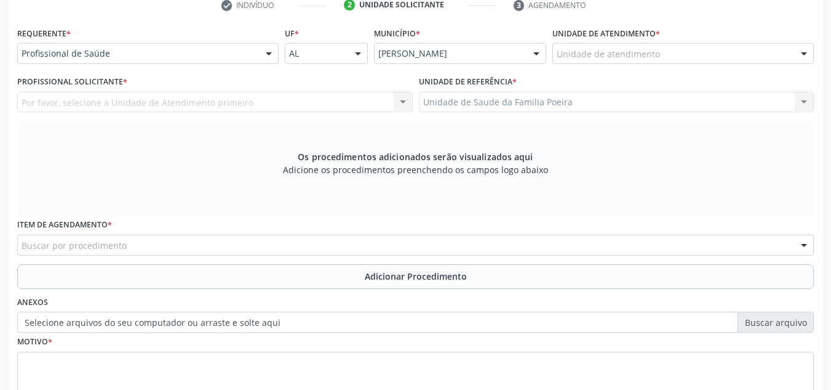
scroll to position [207, 0]
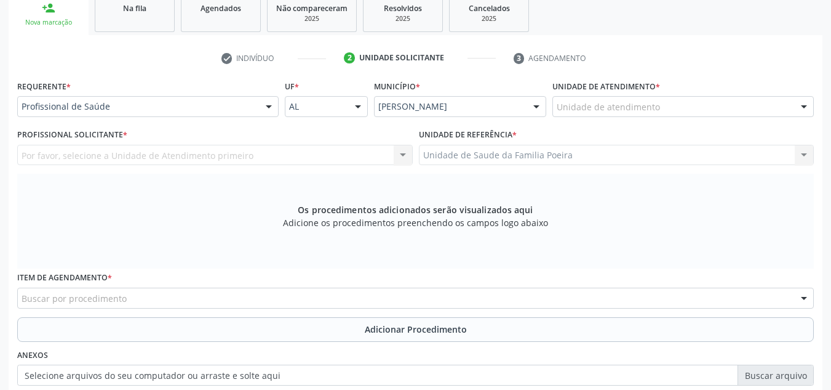
click at [695, 104] on div "Unidade de atendimento" at bounding box center [684, 106] width 262 height 21
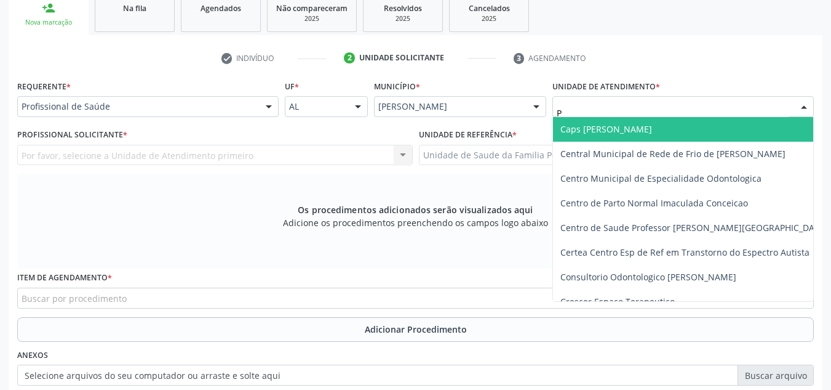
type input "PO"
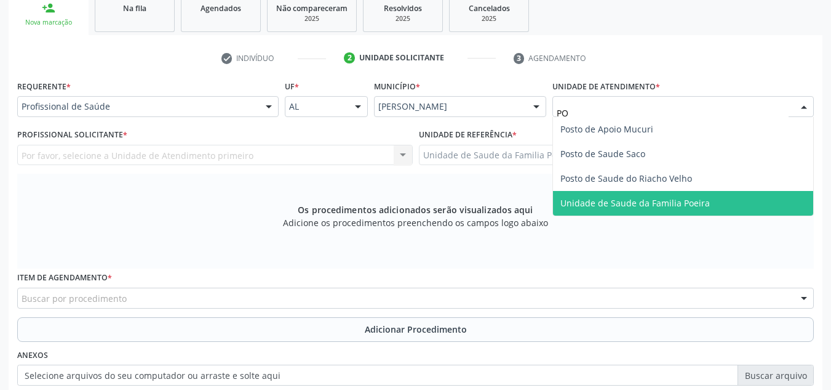
click at [652, 197] on span "Unidade de Saude da Familia Poeira" at bounding box center [636, 203] width 150 height 12
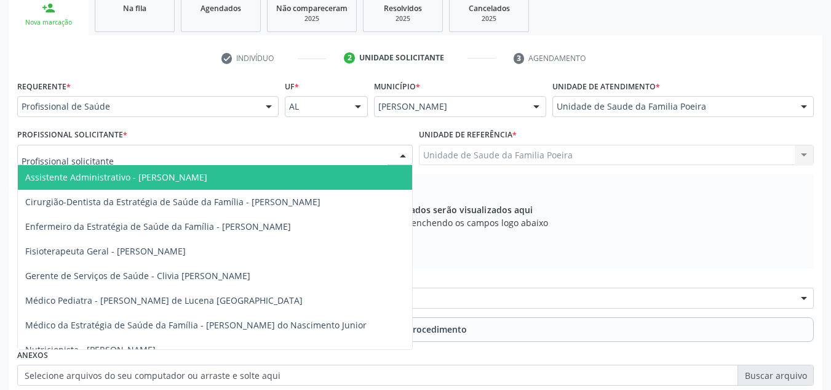
click at [409, 156] on div at bounding box center [403, 155] width 18 height 21
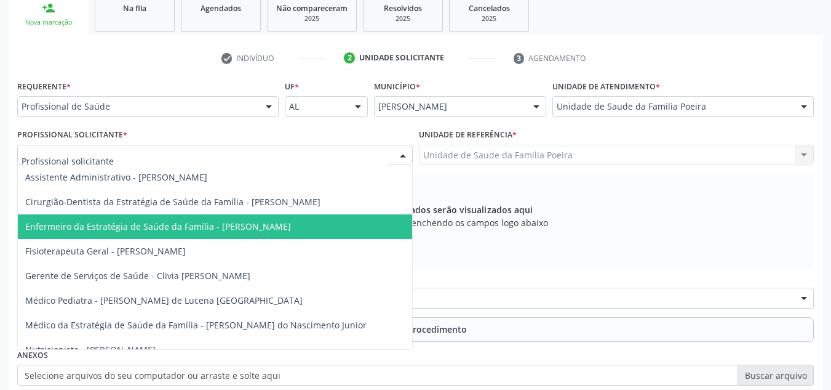
click at [291, 221] on span "Enfermeiro da Estratégia de Saúde da Família - [PERSON_NAME]" at bounding box center [158, 226] width 266 height 12
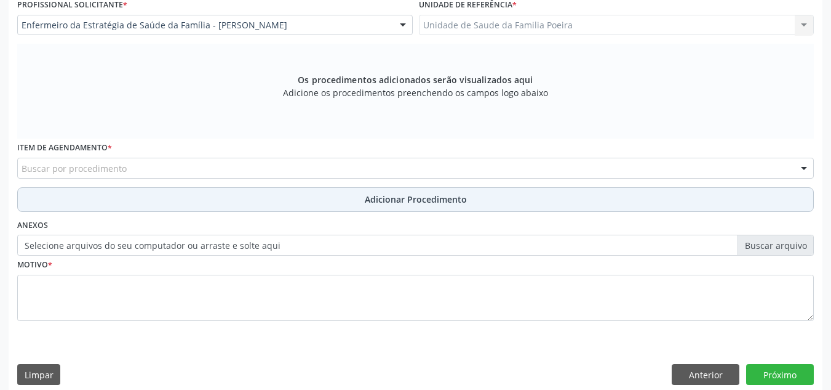
scroll to position [350, 0]
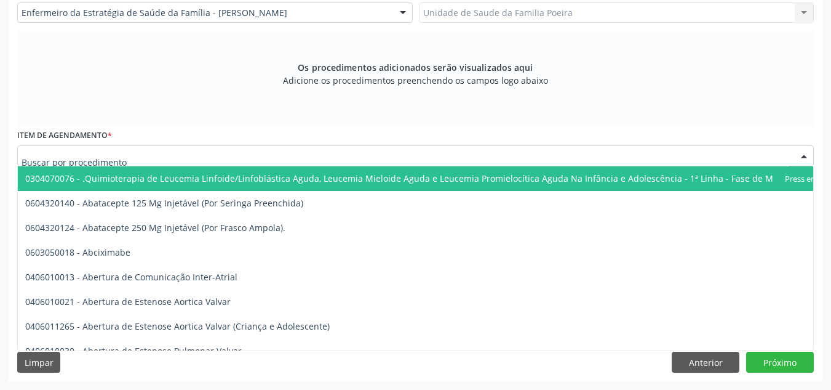
click at [150, 156] on div at bounding box center [415, 155] width 797 height 21
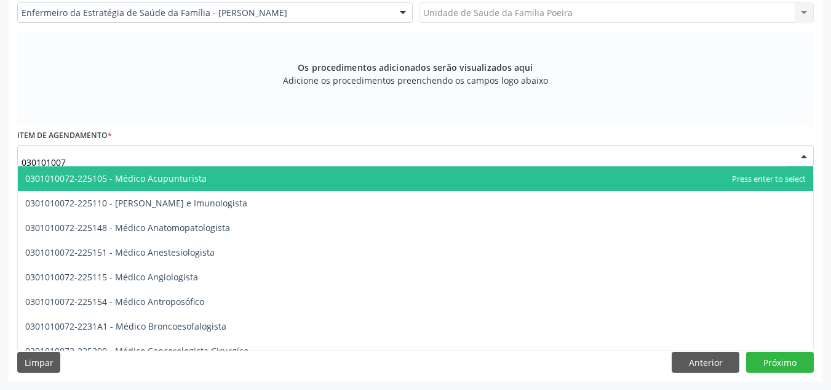
type input "0301010072"
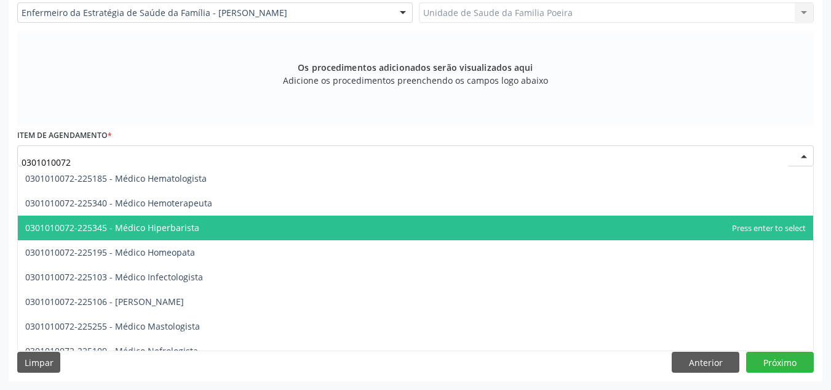
scroll to position [800, 0]
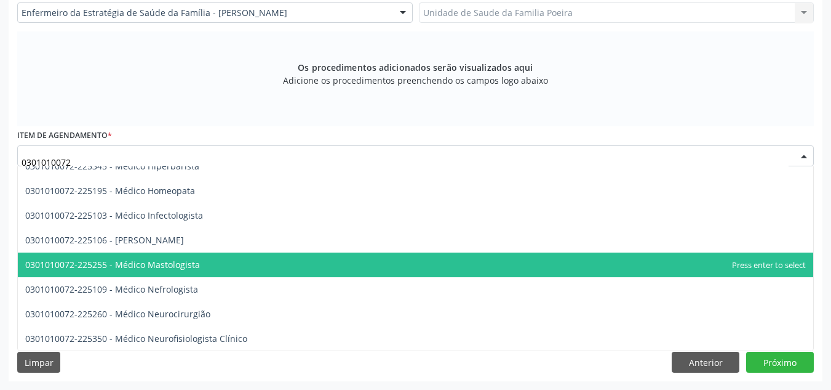
drag, startPoint x: 168, startPoint y: 263, endPoint x: 192, endPoint y: 239, distance: 33.9
click at [166, 262] on span "0301010072-225255 - Médico Mastologista" at bounding box center [112, 264] width 175 height 12
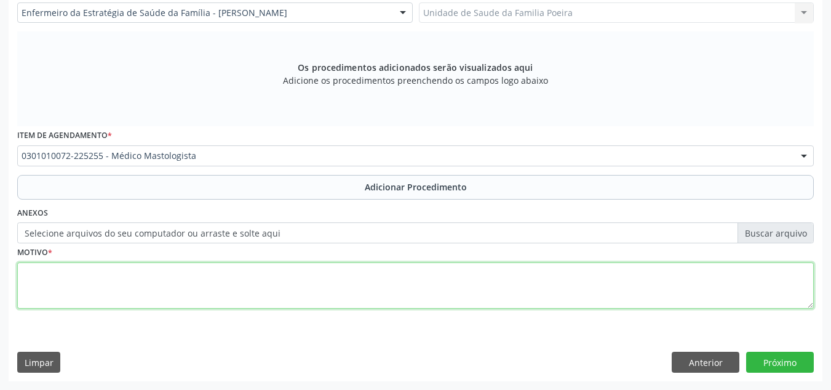
click at [223, 294] on textarea at bounding box center [415, 285] width 797 height 47
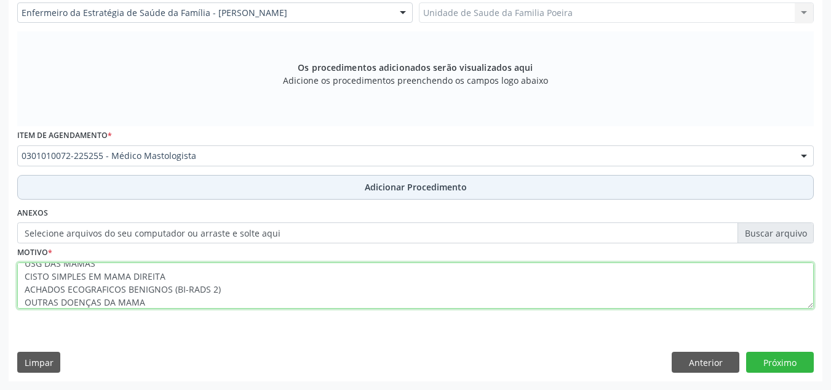
type textarea "USG DAS MAMAS CISTO SIMPLES EM MAMA DIREITA ACHADOS ECOGRAFICOS BENIGNOS (BI-RA…"
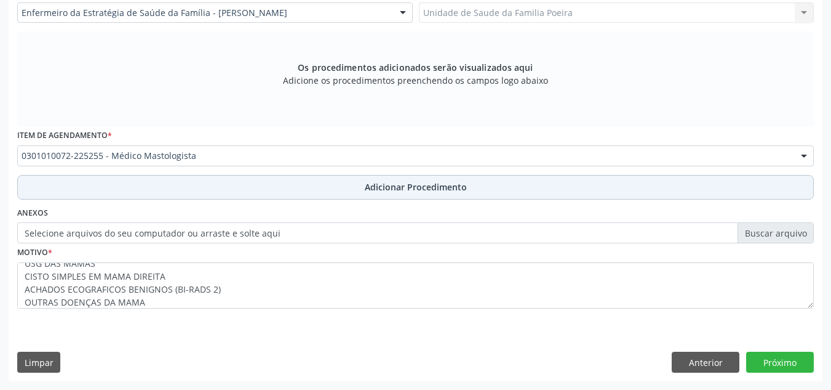
click at [411, 183] on span "Adicionar Procedimento" at bounding box center [416, 186] width 102 height 13
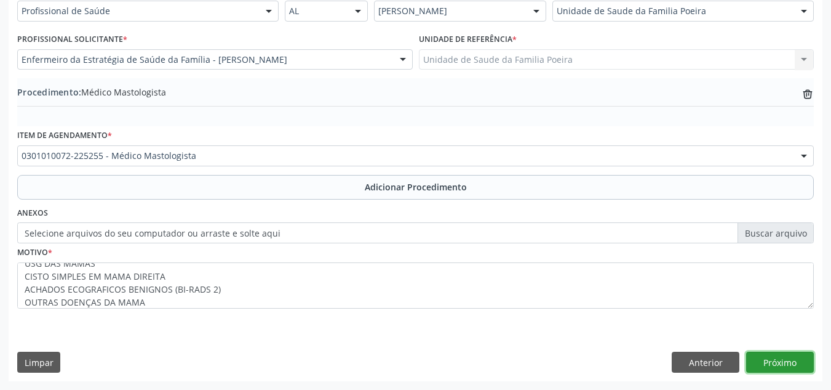
click at [779, 367] on button "Próximo" at bounding box center [781, 361] width 68 height 21
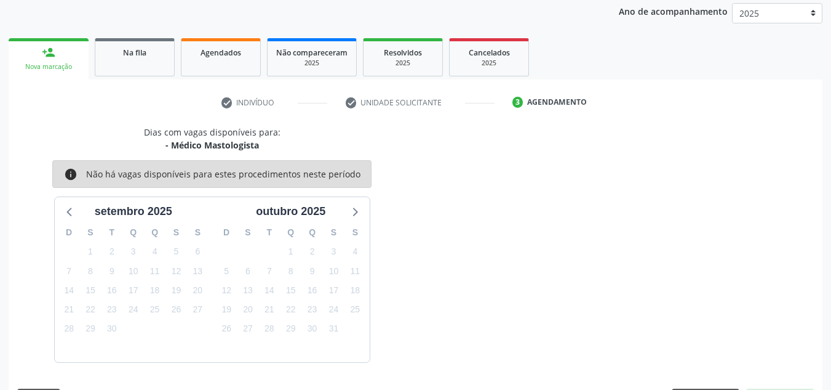
scroll to position [199, 0]
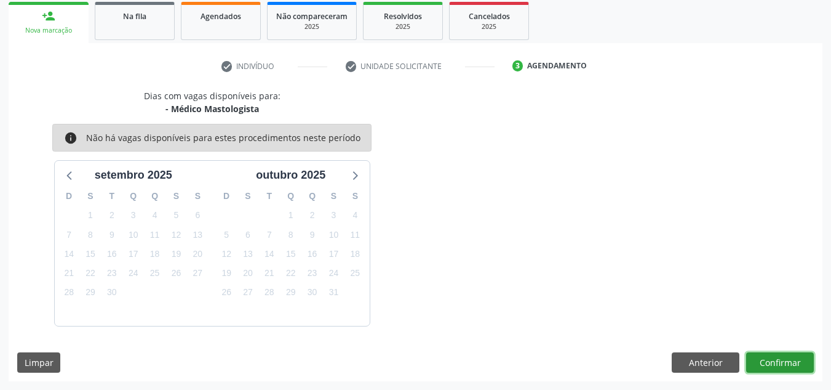
click at [780, 363] on button "Confirmar" at bounding box center [781, 362] width 68 height 21
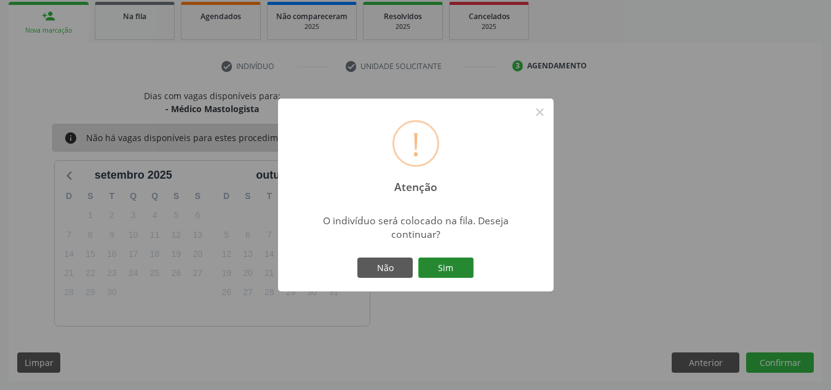
click at [441, 274] on button "Sim" at bounding box center [445, 267] width 55 height 21
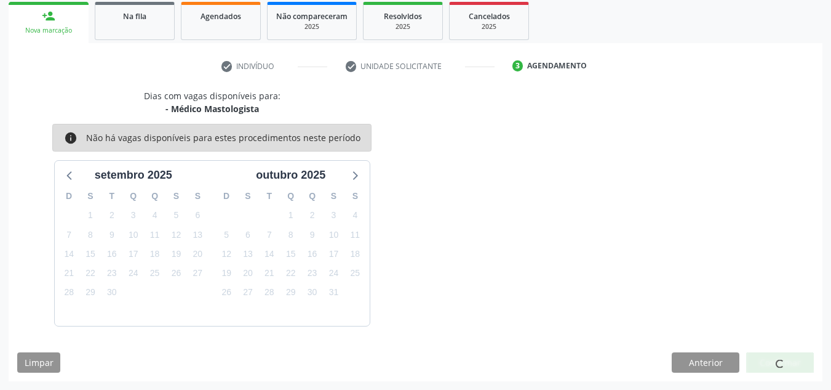
scroll to position [34, 0]
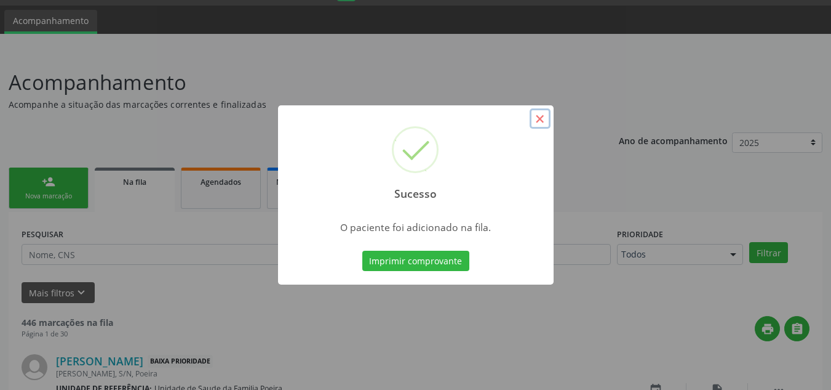
click at [542, 122] on button "×" at bounding box center [540, 118] width 21 height 21
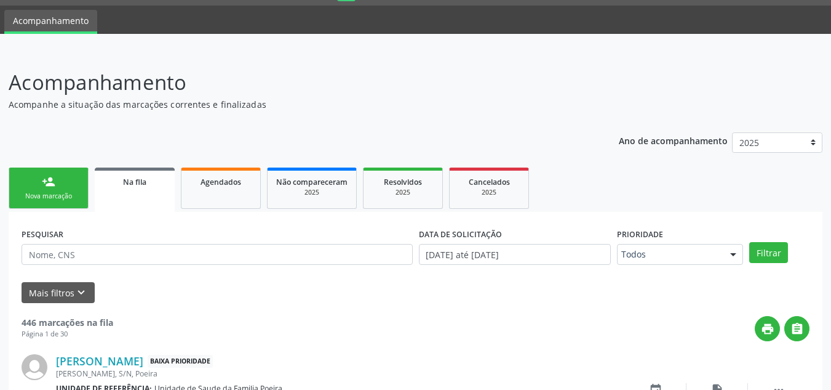
drag, startPoint x: 63, startPoint y: 183, endPoint x: 104, endPoint y: 189, distance: 41.6
click at [64, 184] on link "person_add Nova marcação" at bounding box center [49, 187] width 80 height 41
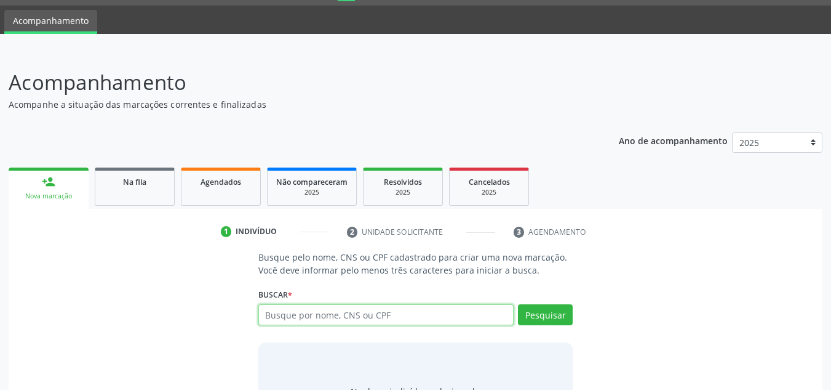
click at [374, 311] on input "text" at bounding box center [386, 314] width 256 height 21
type input "708108553729639"
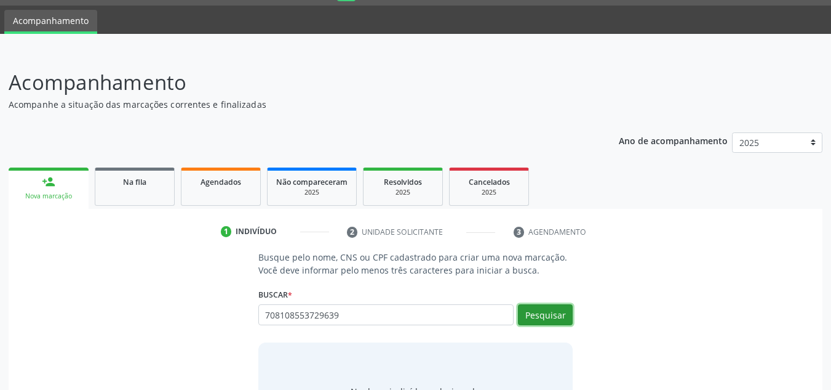
click at [551, 310] on button "Pesquisar" at bounding box center [545, 314] width 55 height 21
type input "708108553729639"
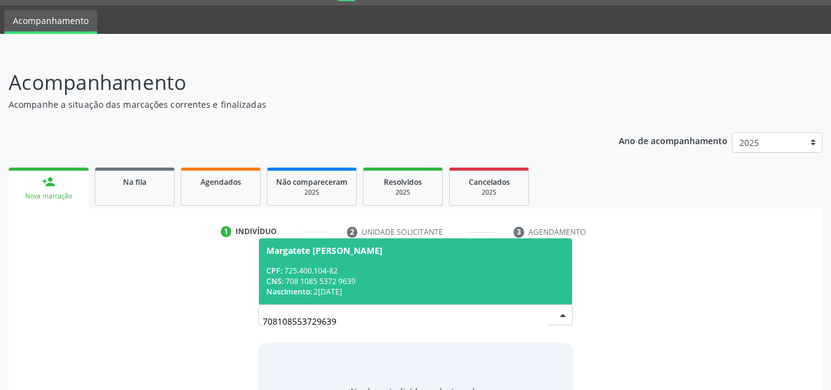
click at [334, 286] on div "CPF: 725.400.104-82 CNS: 708 1085 5372 9639 Nascimento: 2[DATE]" at bounding box center [415, 280] width 299 height 31
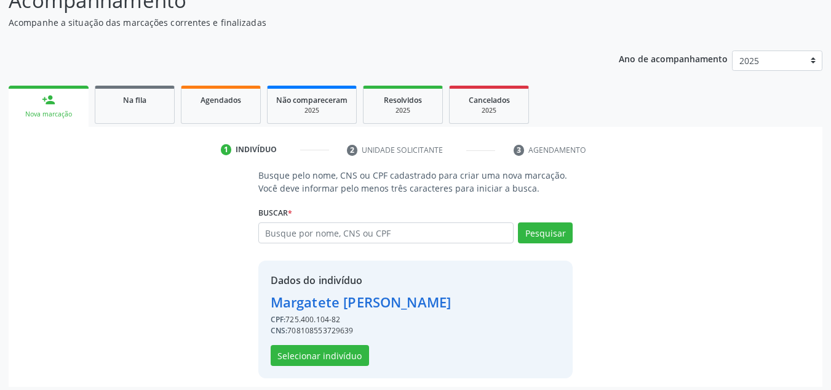
scroll to position [121, 0]
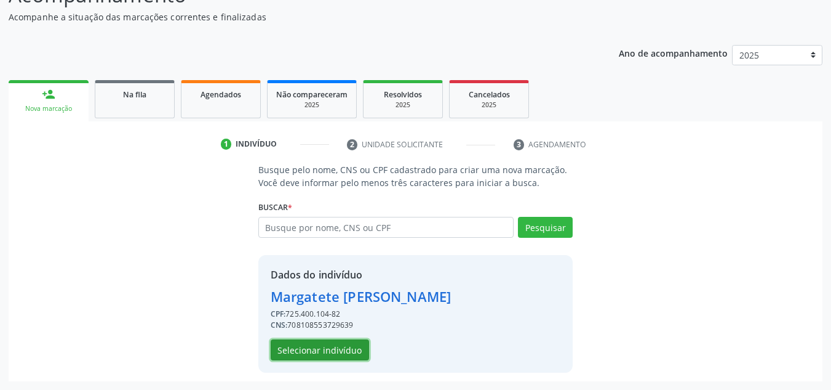
click at [308, 349] on button "Selecionar indivíduo" at bounding box center [320, 349] width 98 height 21
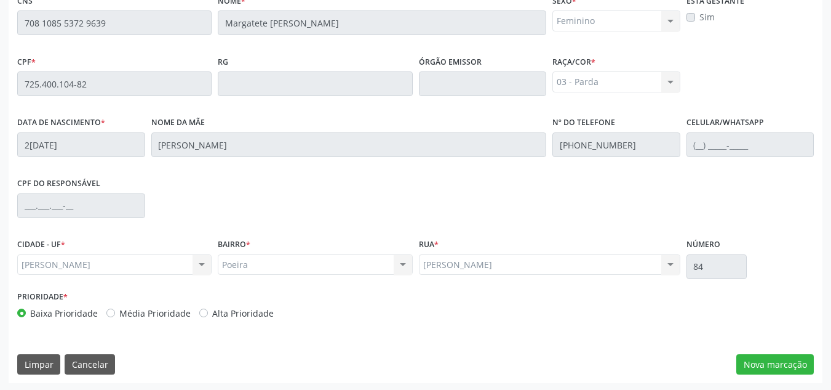
scroll to position [330, 0]
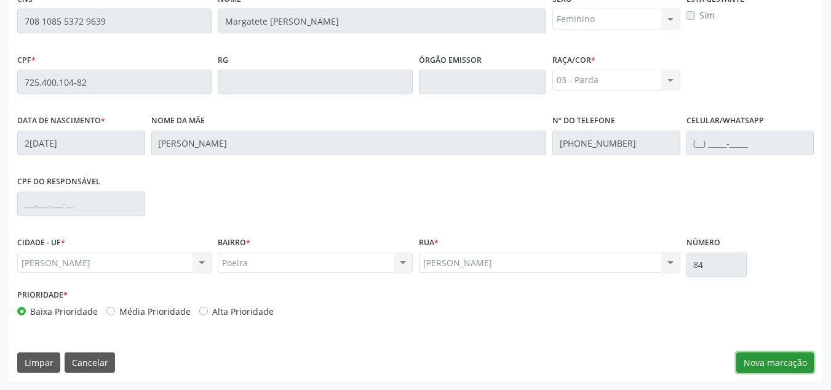
click at [766, 354] on button "Nova marcação" at bounding box center [776, 362] width 78 height 21
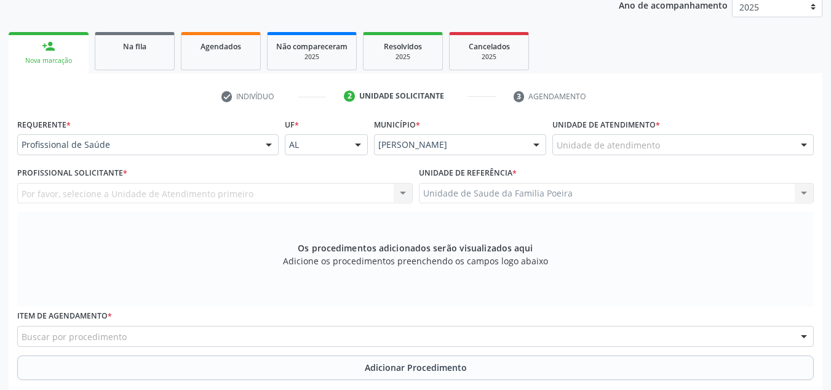
scroll to position [146, 0]
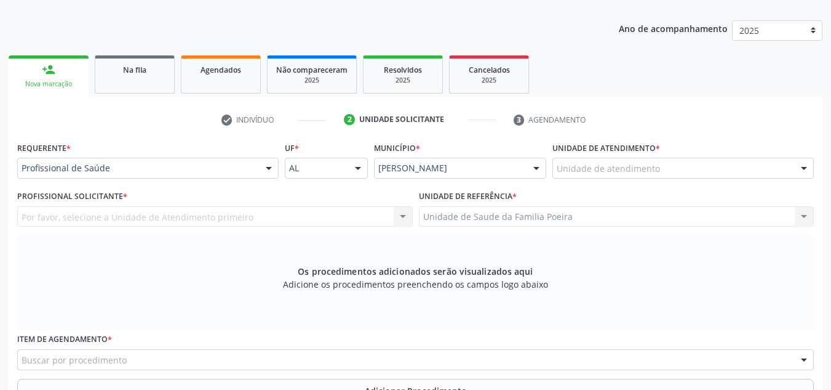
click at [795, 166] on div "Unidade de atendimento Aeronave Baron 58 Aeronave Cessna Associacao Divina Mise…" at bounding box center [684, 168] width 262 height 21
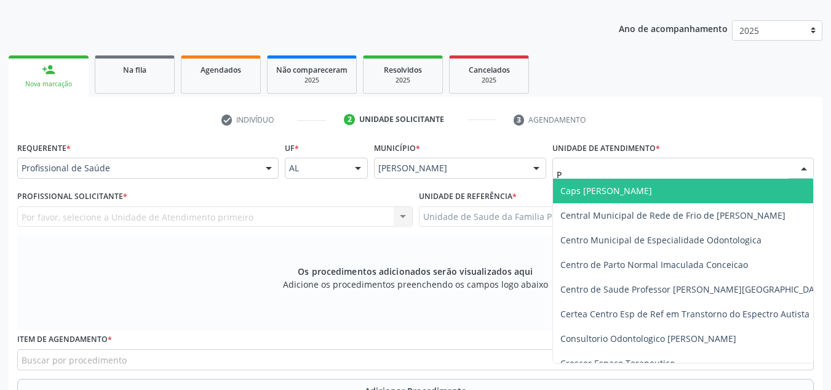
type input "PO"
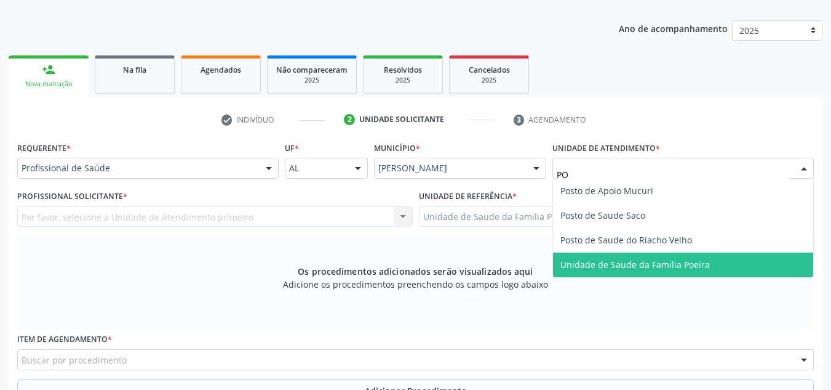
click at [708, 264] on span "Unidade de Saude da Familia Poeira" at bounding box center [683, 264] width 260 height 25
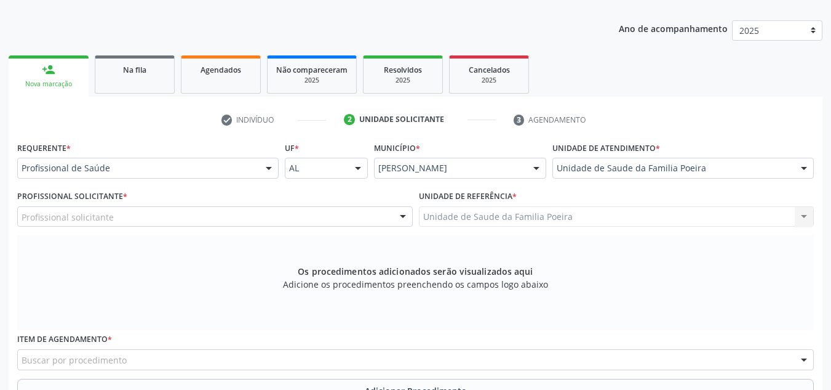
click at [135, 220] on div "Profissional solicitante" at bounding box center [215, 216] width 396 height 21
click at [22, 220] on input "text" at bounding box center [22, 222] width 0 height 25
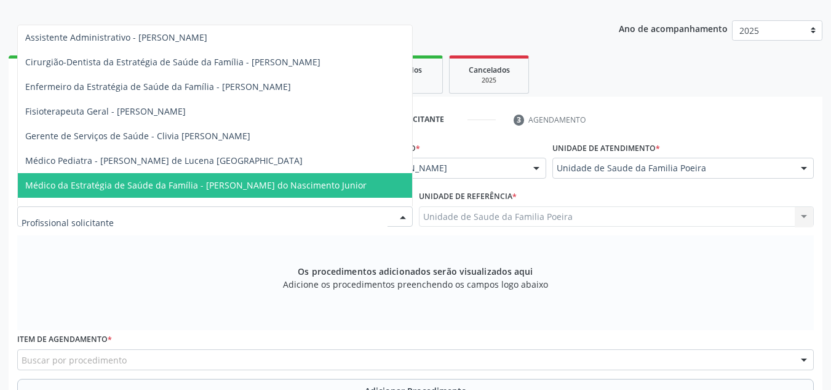
click at [148, 184] on span "Médico da Estratégia de Saúde da Família - [PERSON_NAME] do Nascimento Junior" at bounding box center [196, 185] width 342 height 12
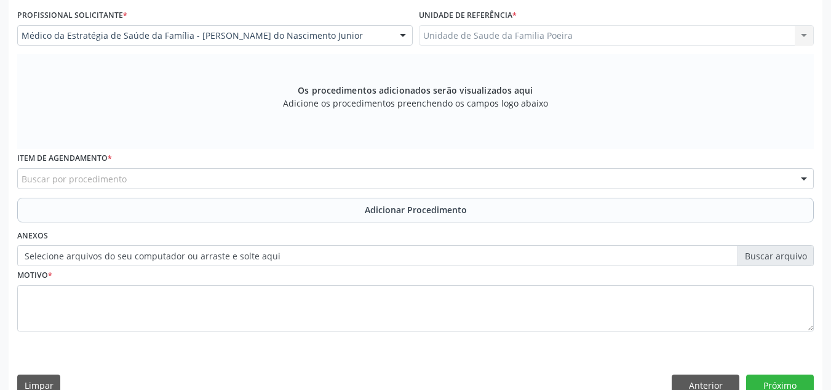
scroll to position [350, 0]
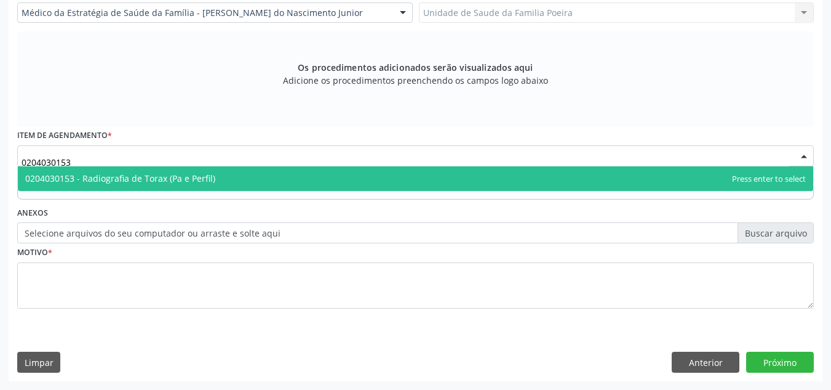
click at [167, 174] on span "0204030153 - Radiografia de Torax (Pa e Perfil)" at bounding box center [120, 178] width 190 height 12
type input "0204030153"
click at [167, 174] on span "0204030153 - Radiografia de Torax (Pa e Perfil)" at bounding box center [120, 178] width 190 height 12
click at [81, 177] on span "0204030153 - Radiografia de Torax (Pa e Perfil)" at bounding box center [120, 178] width 190 height 12
type input "0204030153"
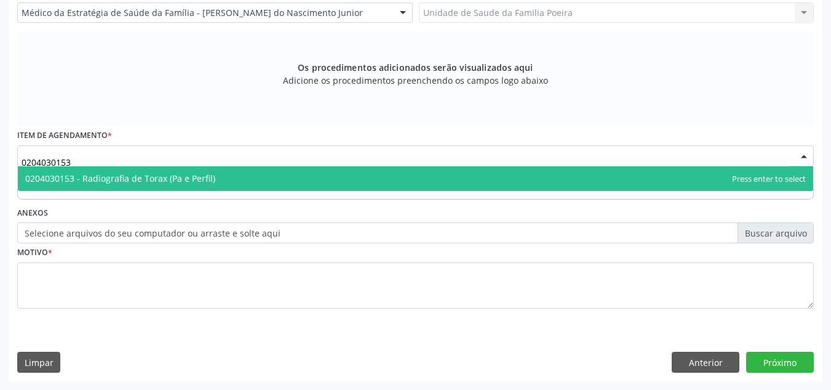
click at [81, 177] on span "0204030153 - Radiografia de Torax (Pa e Perfil)" at bounding box center [120, 178] width 190 height 12
click at [106, 176] on span "0204030153 - Radiografia de Torax (Pa e Perfil)" at bounding box center [120, 178] width 190 height 12
type input "0204030153"
click at [106, 176] on span "0204030153 - Radiografia de Torax (Pa e Perfil)" at bounding box center [120, 178] width 190 height 12
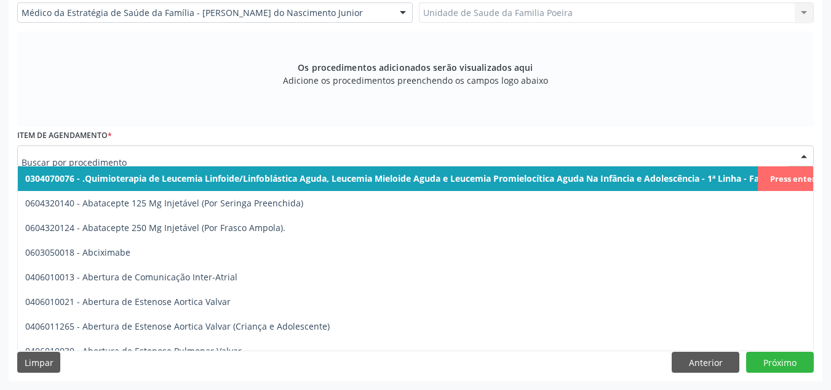
click at [442, 154] on input "text" at bounding box center [405, 162] width 767 height 25
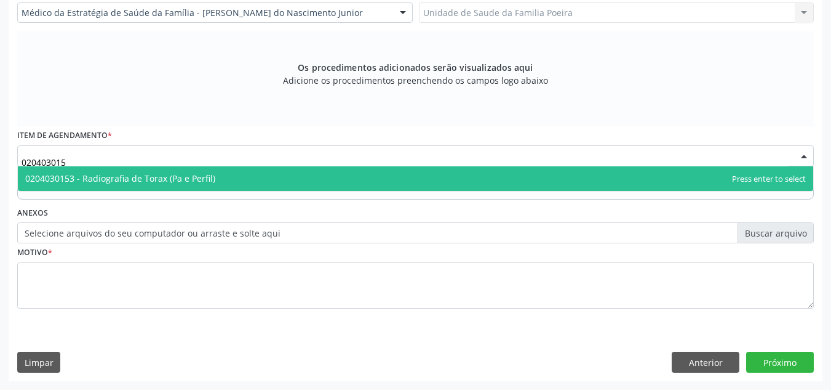
type input "0204030153"
click at [218, 177] on span "0204030153 - Radiografia de Torax (Pa e Perfil)" at bounding box center [416, 178] width 796 height 25
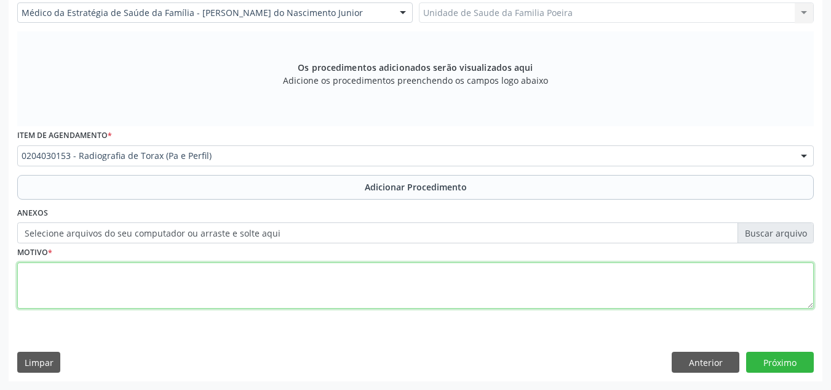
click at [210, 273] on textarea at bounding box center [415, 285] width 797 height 47
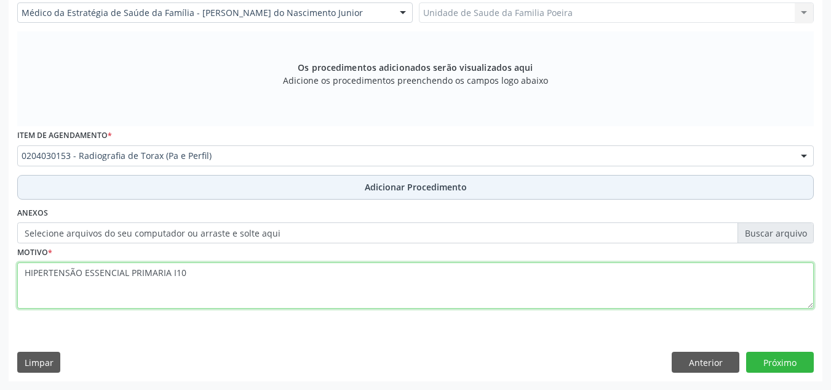
type textarea "HIPERTENSÃO ESSENCIAL PRIMARIA I10"
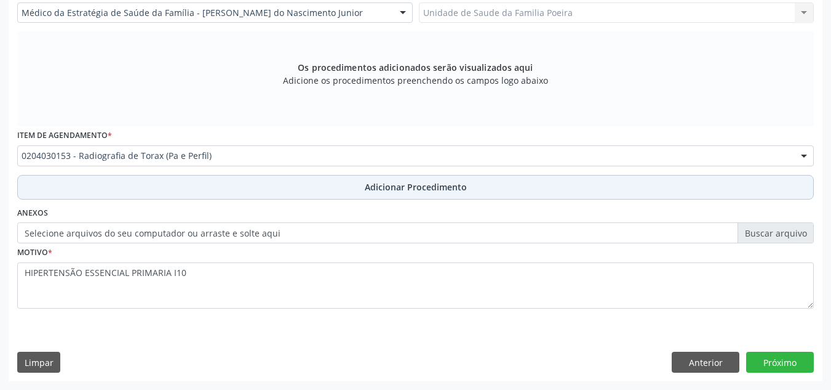
click at [333, 185] on button "Adicionar Procedimento" at bounding box center [415, 187] width 797 height 25
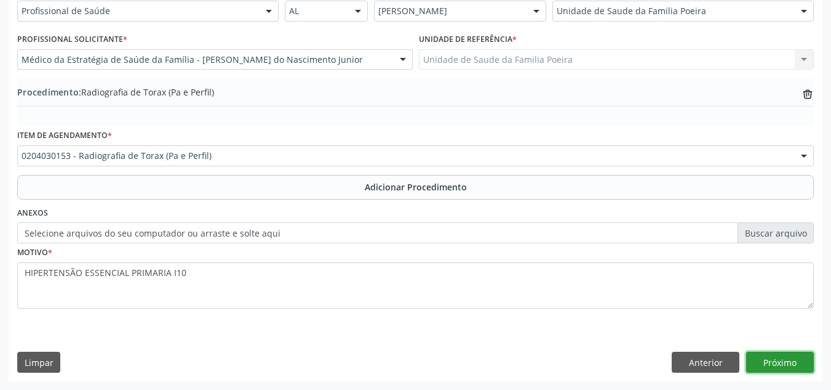
click at [775, 366] on button "Próximo" at bounding box center [781, 361] width 68 height 21
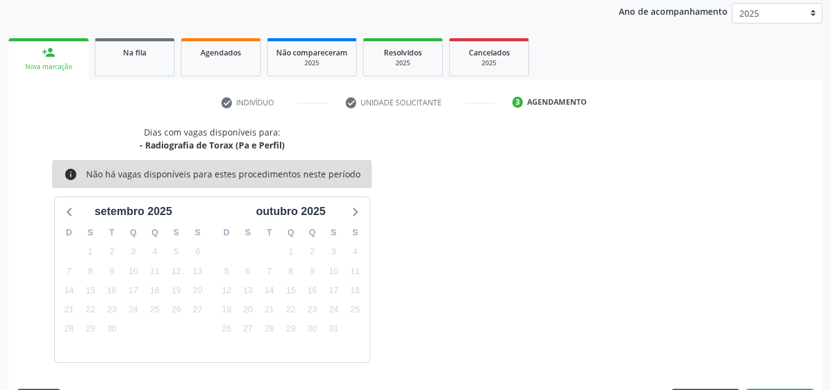
scroll to position [199, 0]
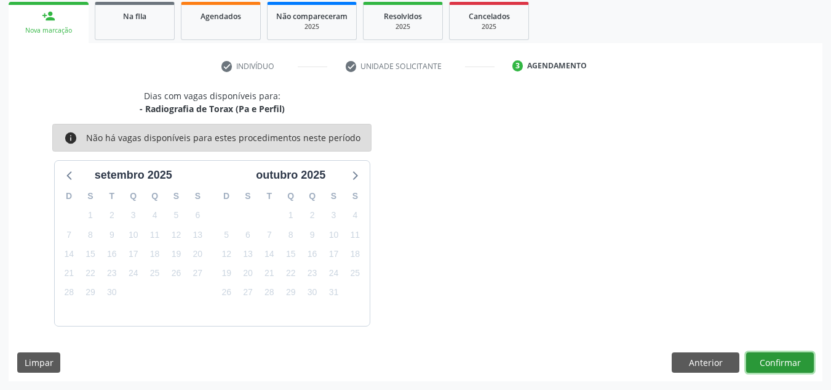
click at [763, 363] on button "Confirmar" at bounding box center [781, 362] width 68 height 21
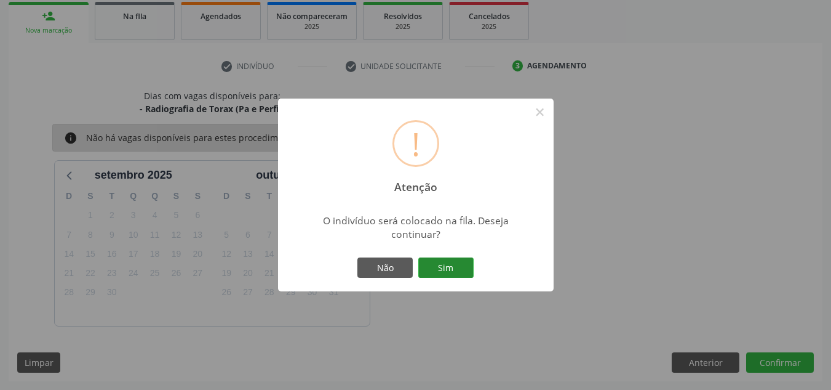
click at [444, 270] on button "Sim" at bounding box center [445, 267] width 55 height 21
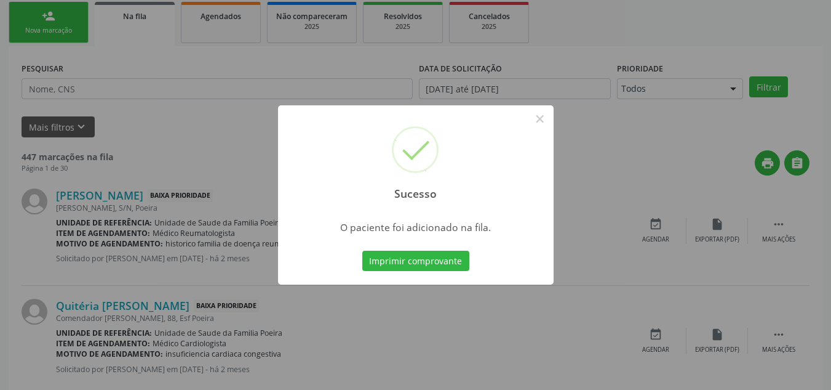
scroll to position [34, 0]
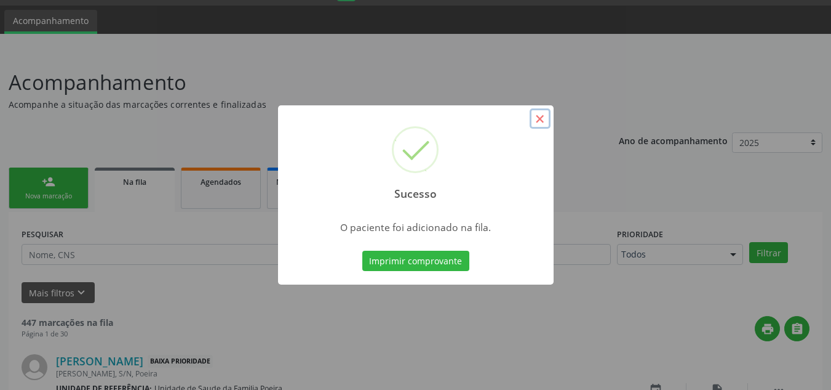
click at [537, 113] on button "×" at bounding box center [540, 118] width 21 height 21
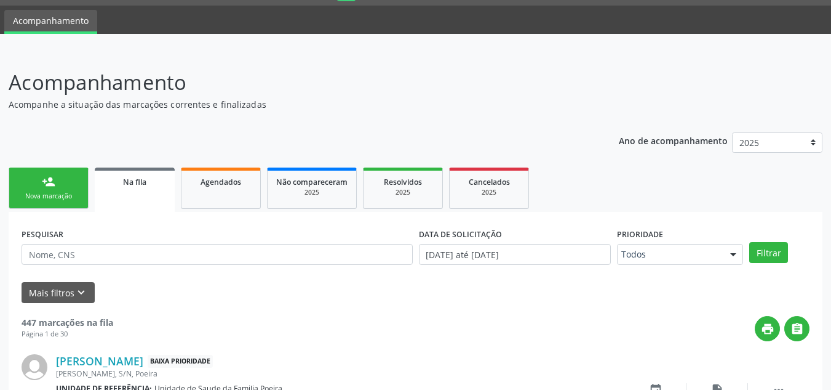
click at [54, 185] on div "person_add" at bounding box center [49, 182] width 14 height 14
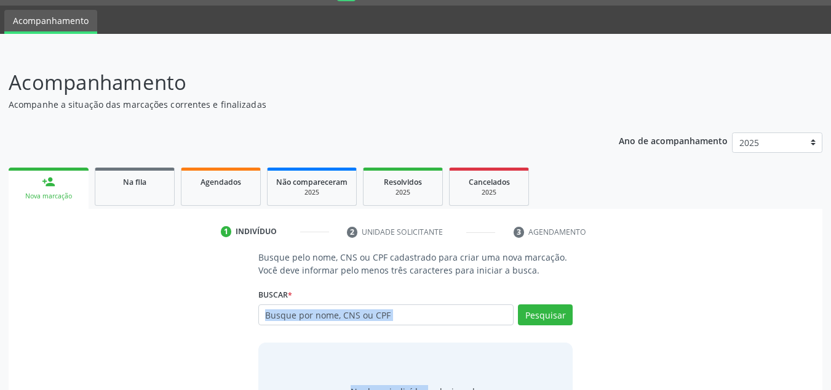
click at [397, 349] on div "Busque pelo nome, CNS ou CPF cadastrado para criar uma nova marcação. Você deve…" at bounding box center [416, 345] width 332 height 190
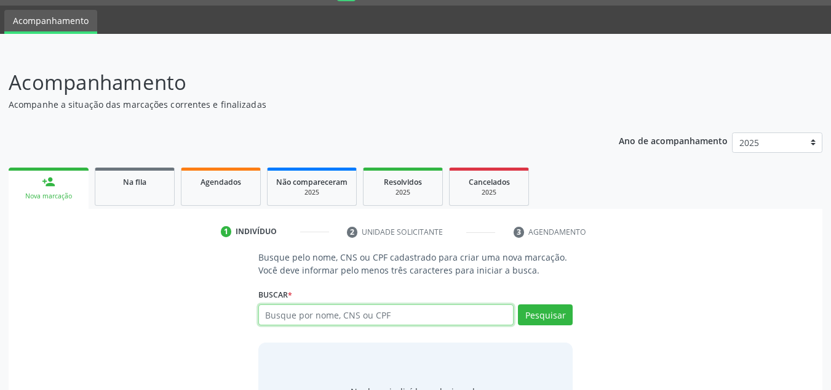
click at [375, 315] on input "text" at bounding box center [386, 314] width 256 height 21
type input "708108553729639"
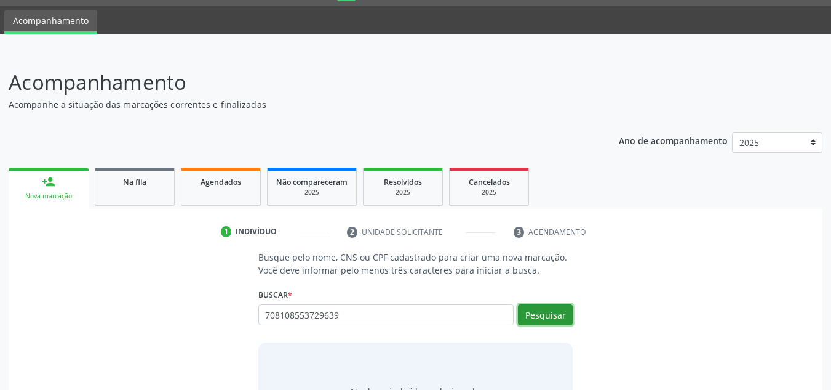
click at [554, 310] on button "Pesquisar" at bounding box center [545, 314] width 55 height 21
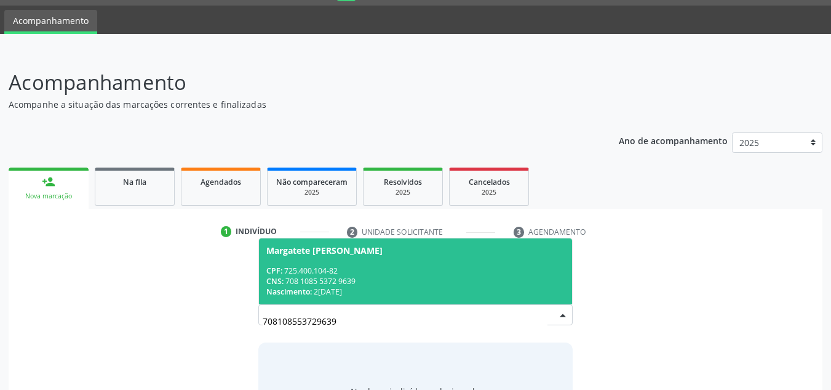
click at [304, 268] on div "CPF: 725.400.104-82" at bounding box center [415, 270] width 299 height 10
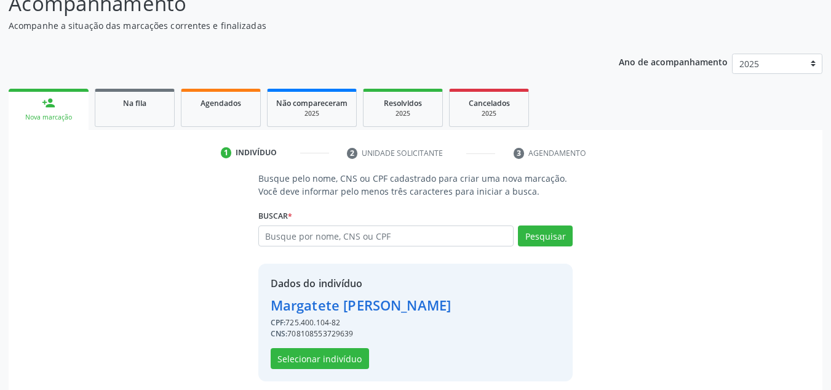
scroll to position [121, 0]
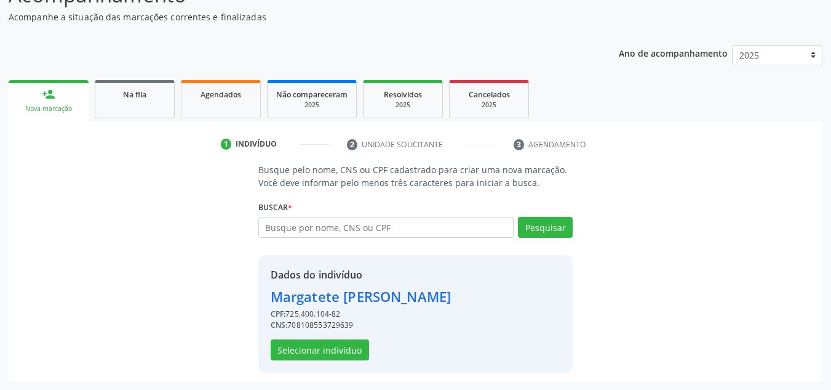
click at [324, 300] on div "Margatete [PERSON_NAME]" at bounding box center [361, 296] width 180 height 20
click at [336, 343] on button "Selecionar indivíduo" at bounding box center [320, 349] width 98 height 21
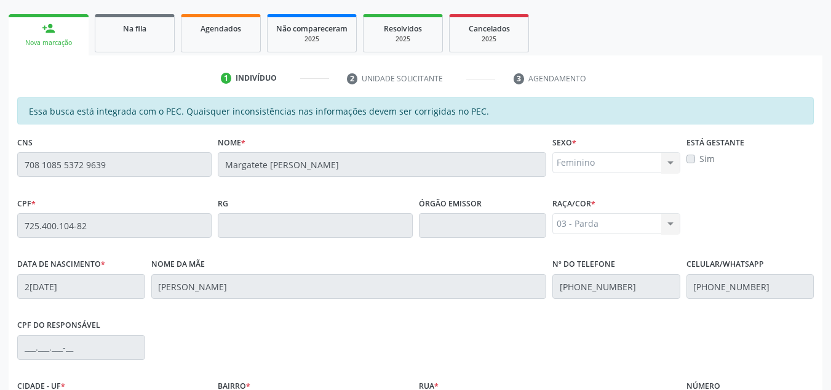
scroll to position [330, 0]
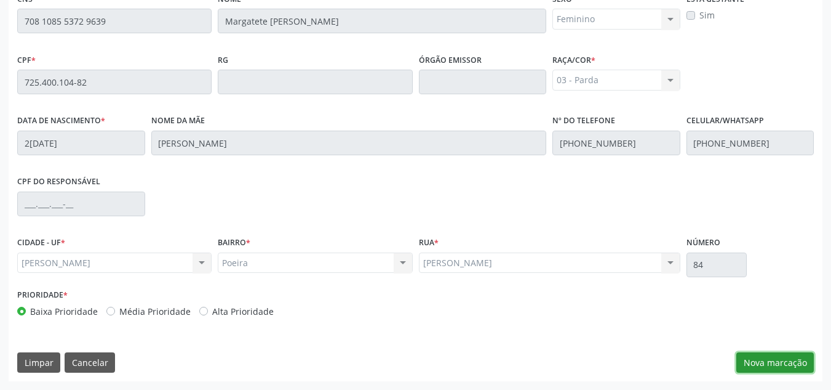
click at [759, 359] on button "Nova marcação" at bounding box center [776, 362] width 78 height 21
click at [0, 0] on div "Requerente * Profissional de Saúde Profissional de Saúde Paciente Nenhum result…" at bounding box center [0, 0] width 0 height 0
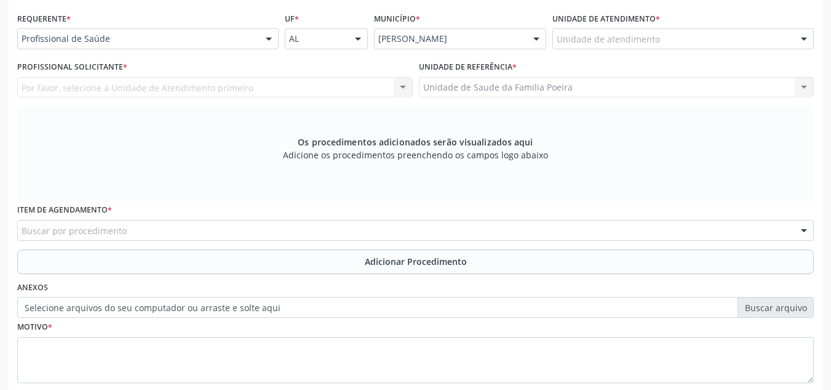
scroll to position [207, 0]
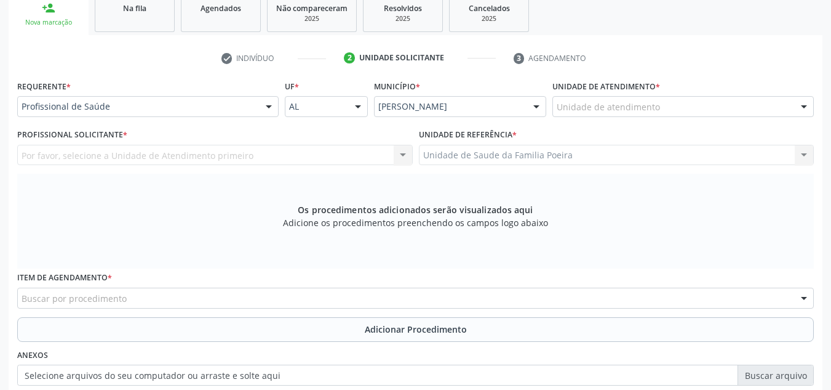
click at [557, 110] on input "text" at bounding box center [557, 112] width 0 height 25
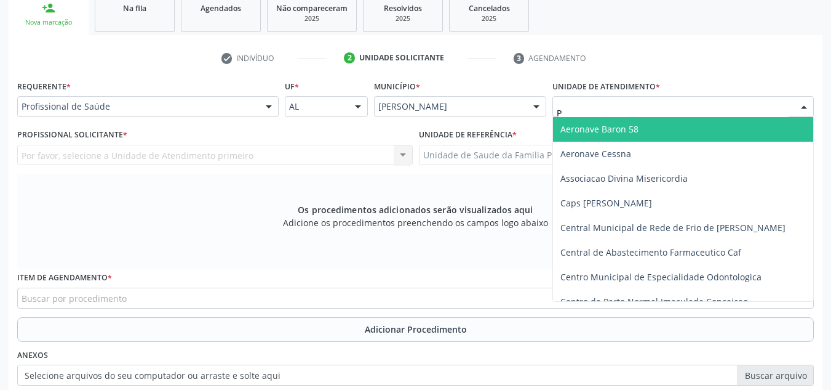
type input "PO"
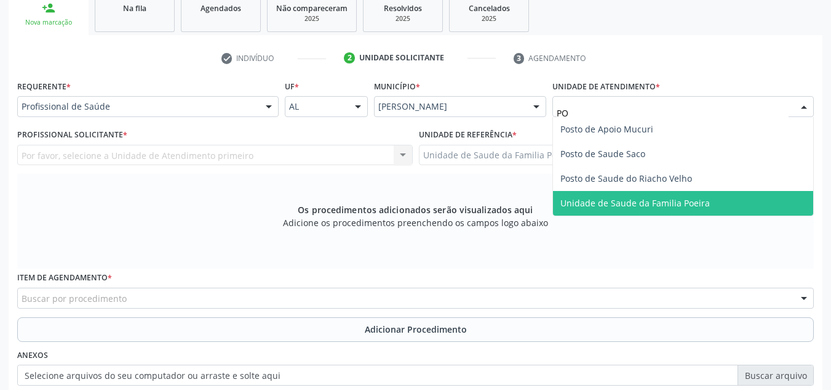
click at [625, 206] on span "Unidade de Saude da Familia Poeira" at bounding box center [636, 203] width 150 height 12
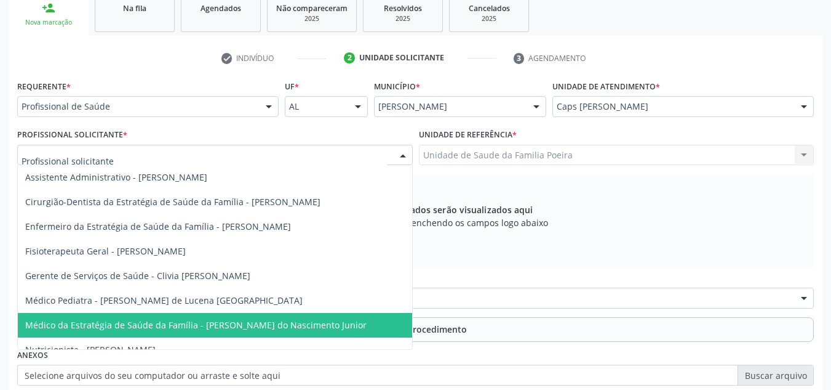
click at [174, 320] on span "Médico da Estratégia de Saúde da Família - [PERSON_NAME] do Nascimento Junior" at bounding box center [196, 325] width 342 height 12
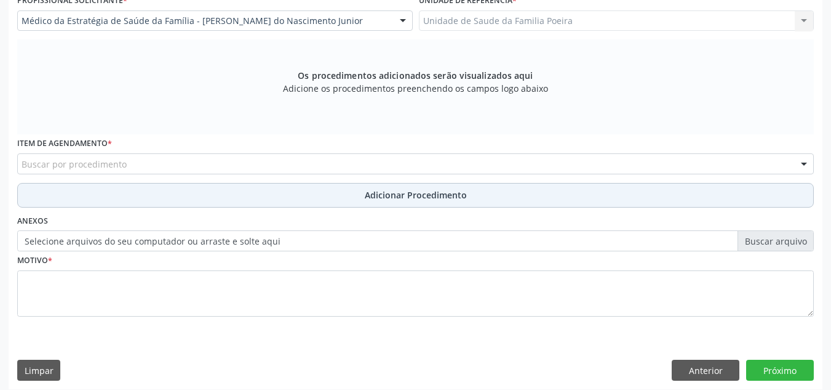
scroll to position [350, 0]
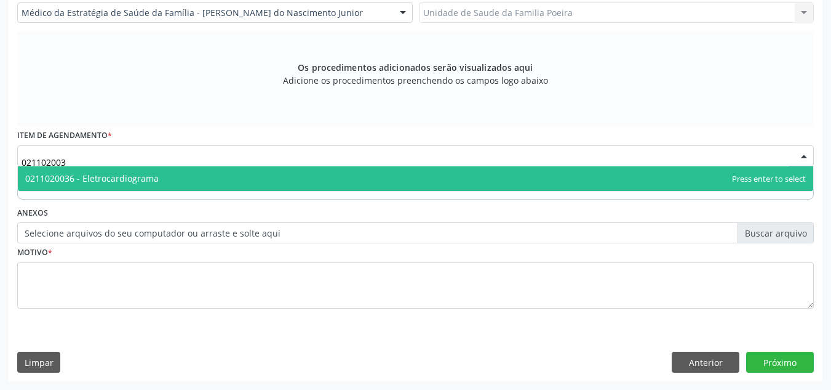
type input "0211020036"
click at [121, 176] on span "0211020036 - Eletrocardiograma" at bounding box center [92, 178] width 134 height 12
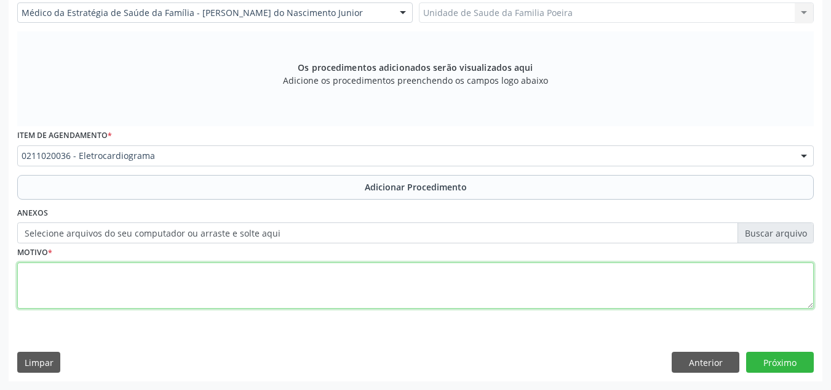
click at [175, 279] on textarea at bounding box center [415, 285] width 797 height 47
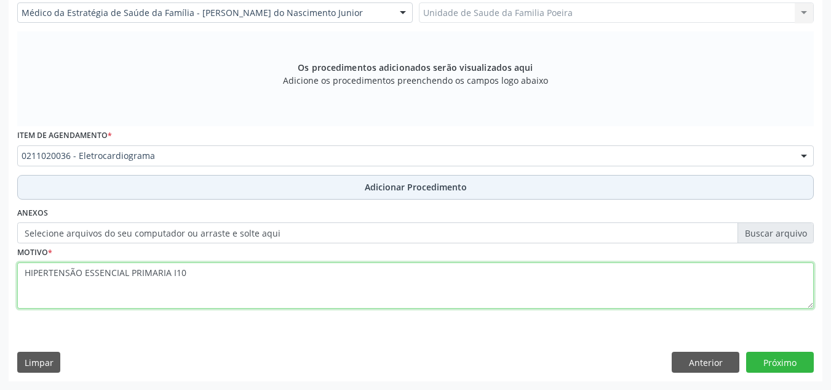
type textarea "HIPERTENSÃO ESSENCIAL PRIMARIA I10"
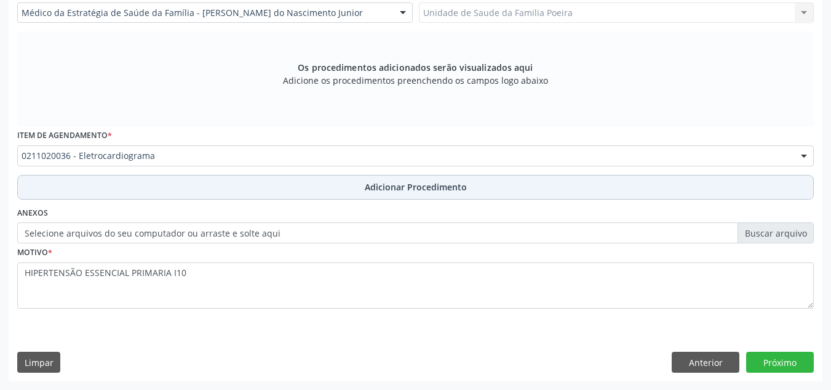
click at [388, 186] on span "Adicionar Procedimento" at bounding box center [416, 186] width 102 height 13
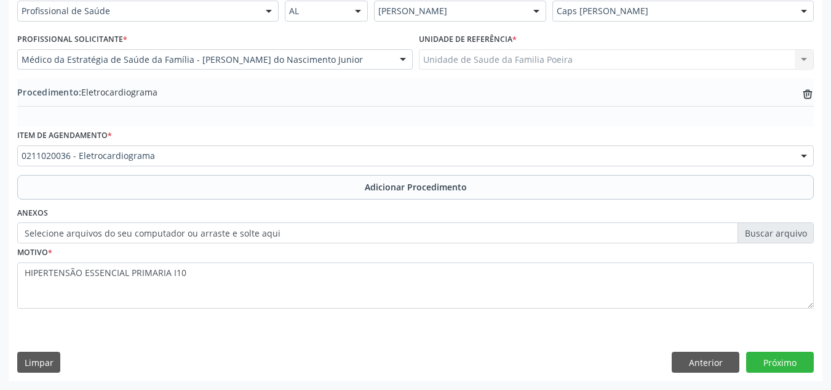
scroll to position [303, 0]
click at [780, 360] on button "Próximo" at bounding box center [781, 361] width 68 height 21
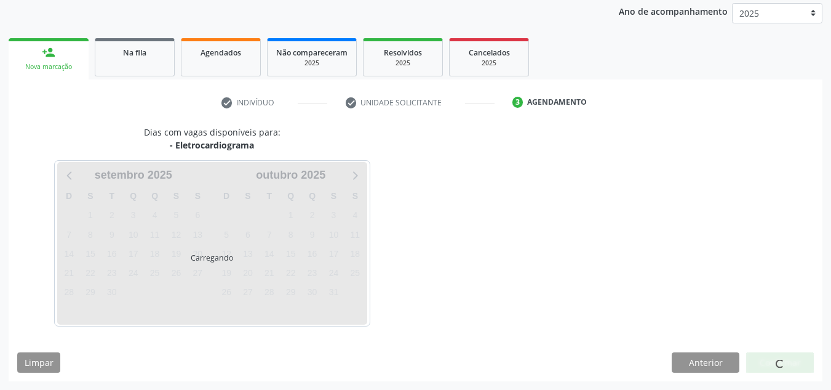
scroll to position [199, 0]
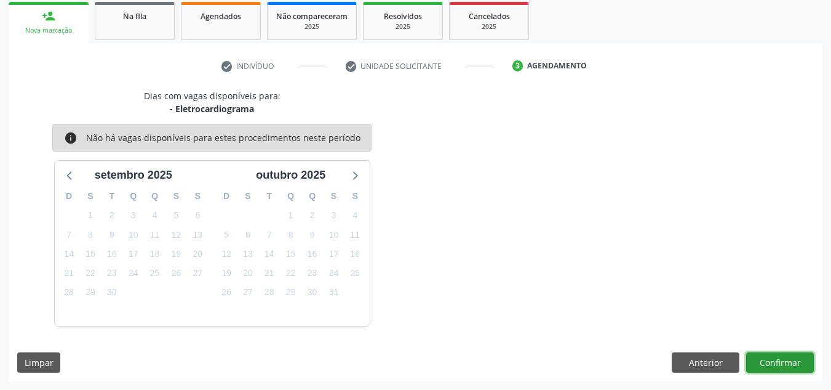
click at [780, 361] on button "Confirmar" at bounding box center [781, 362] width 68 height 21
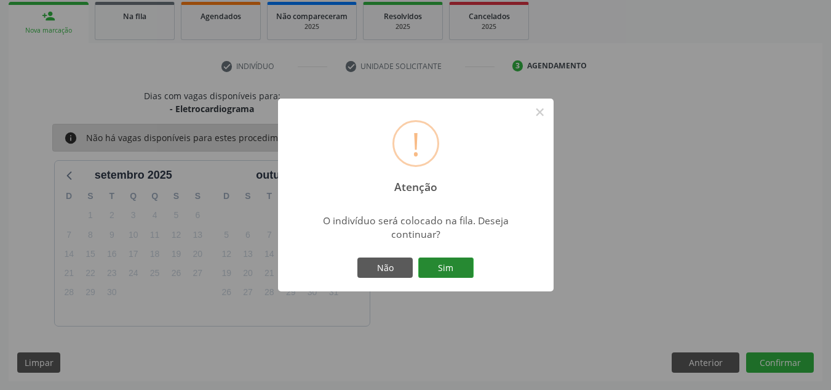
click at [452, 266] on button "Sim" at bounding box center [445, 267] width 55 height 21
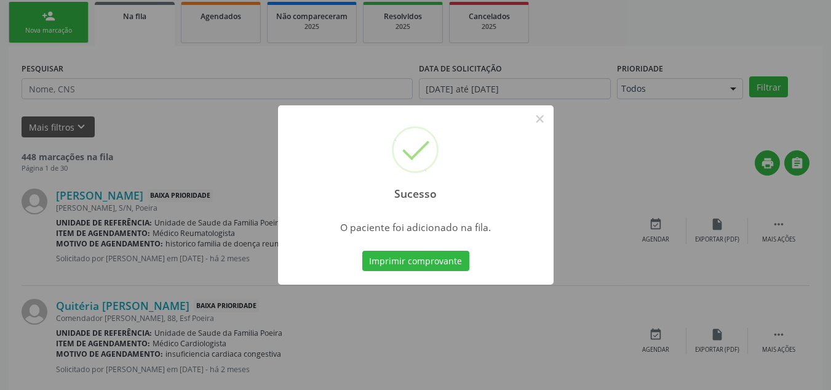
scroll to position [34, 0]
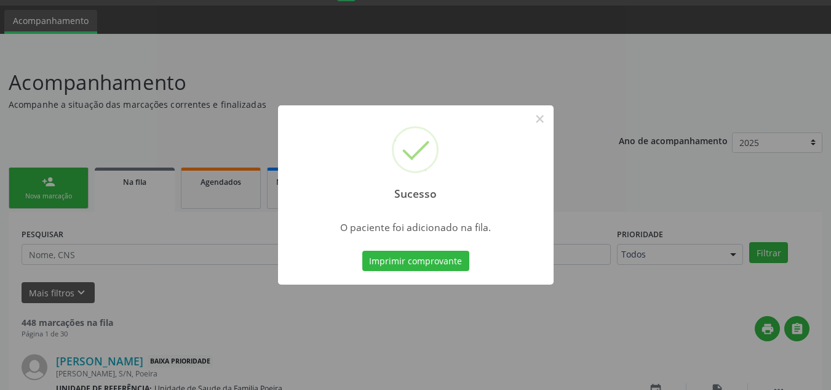
click at [657, 14] on div "Sucesso × O paciente foi adicionado na fila. Imprimir comprovante Cancel" at bounding box center [415, 195] width 831 height 390
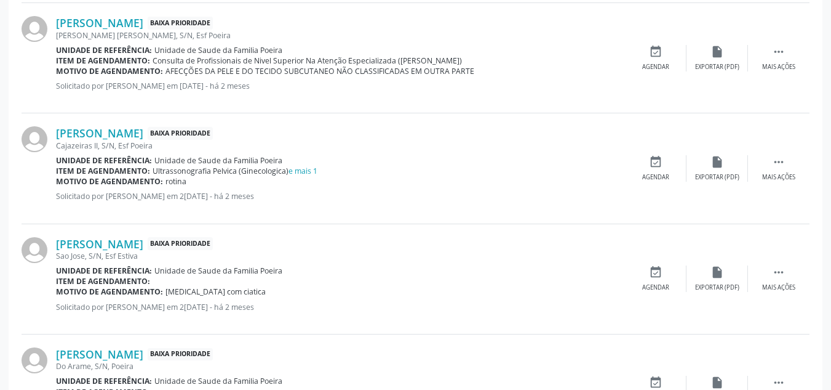
scroll to position [985, 0]
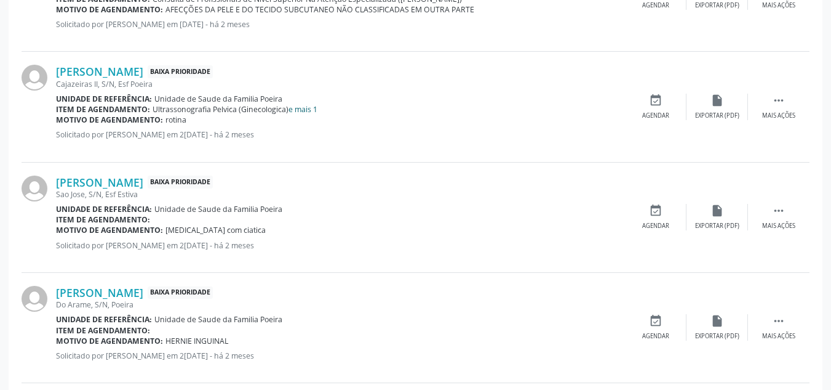
click at [294, 108] on link "e mais 1" at bounding box center [303, 109] width 29 height 10
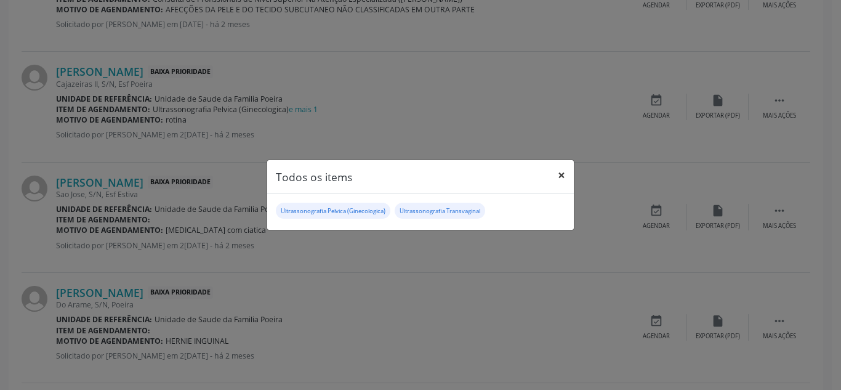
click at [562, 175] on button "×" at bounding box center [561, 175] width 25 height 30
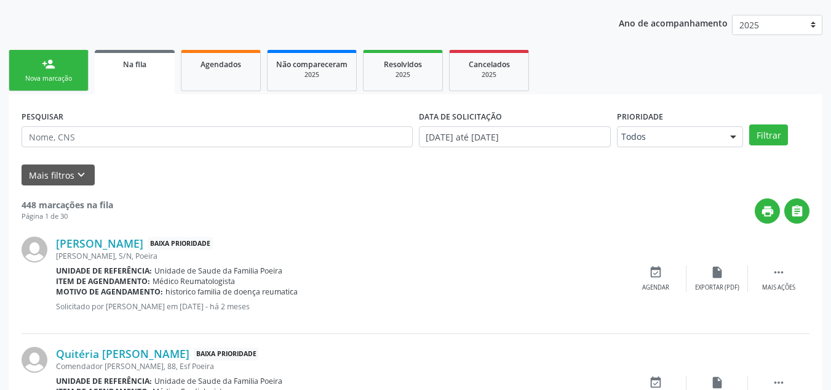
scroll to position [185, 0]
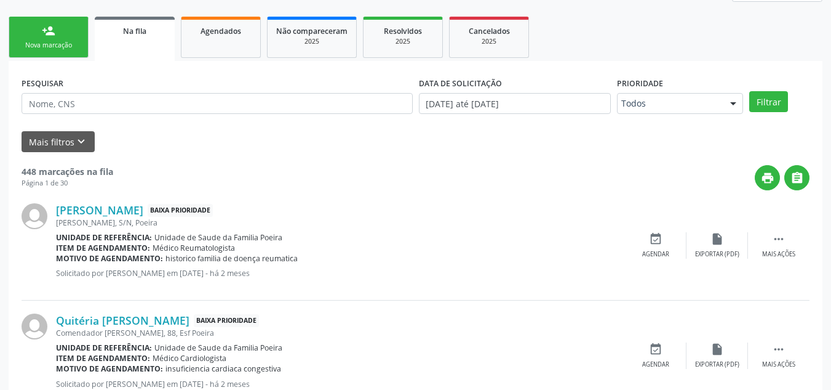
click at [140, 49] on link "Na fila" at bounding box center [135, 39] width 80 height 44
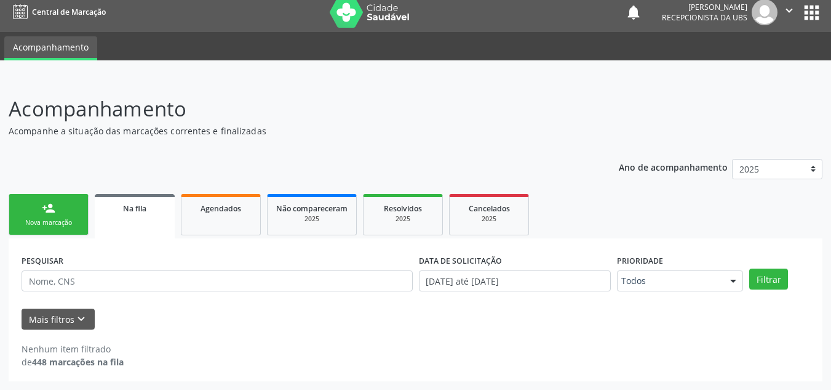
scroll to position [7, 0]
click at [86, 322] on icon "keyboard_arrow_down" at bounding box center [81, 319] width 14 height 14
click at [86, 322] on form "PESQUISAR DATA DE SOLICITAÇÃO [DATE] até [DATE] Prioridade Todos Todos Baixa Pr…" at bounding box center [416, 290] width 788 height 78
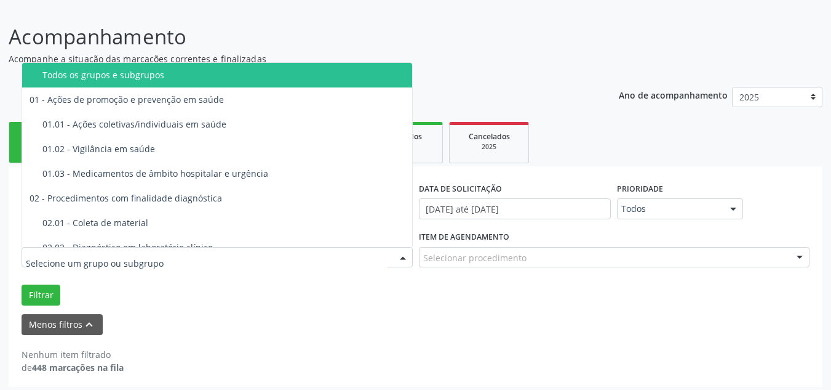
scroll to position [85, 0]
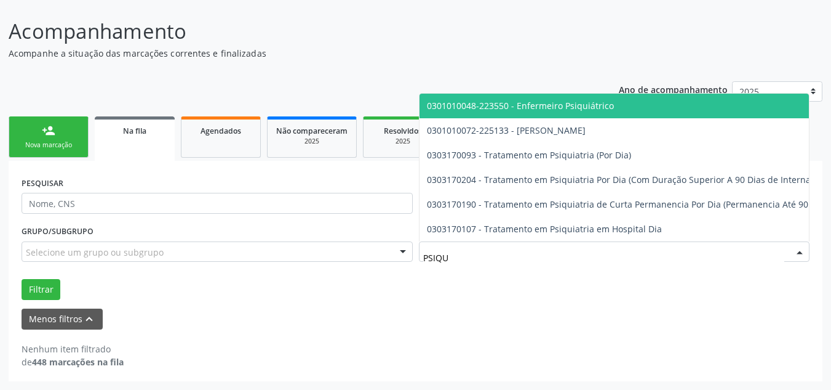
type input "PSIQUI"
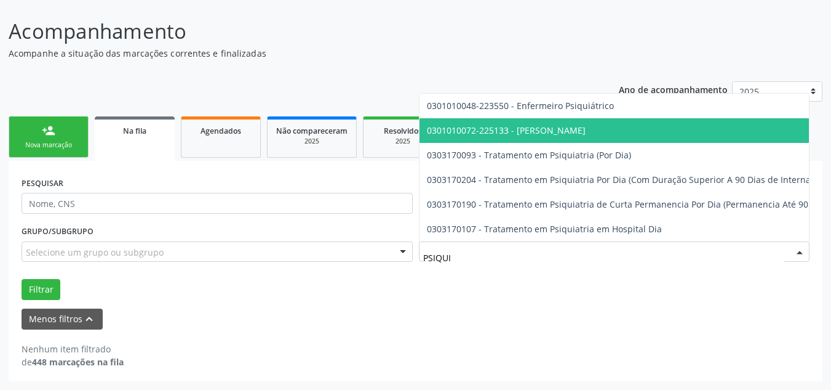
click at [564, 128] on span "0301010072-225133 - [PERSON_NAME]" at bounding box center [698, 130] width 557 height 25
click at [564, 128] on ul "person_add Nova marcação Na fila Agendados Não compareceram 2025 Resolvidos 202…" at bounding box center [416, 136] width 814 height 47
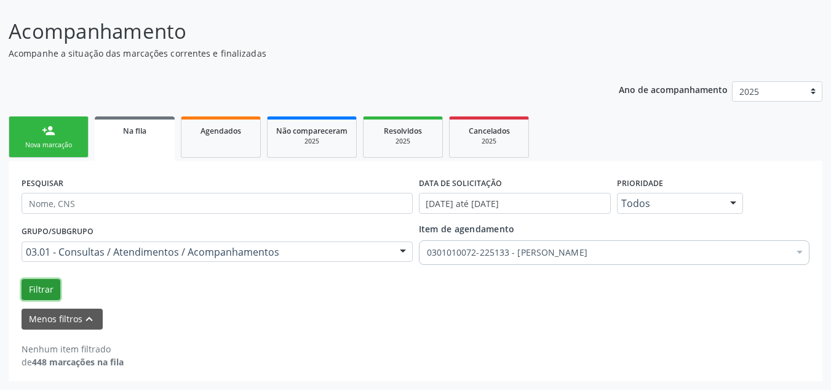
click at [40, 290] on button "Filtrar" at bounding box center [41, 289] width 39 height 21
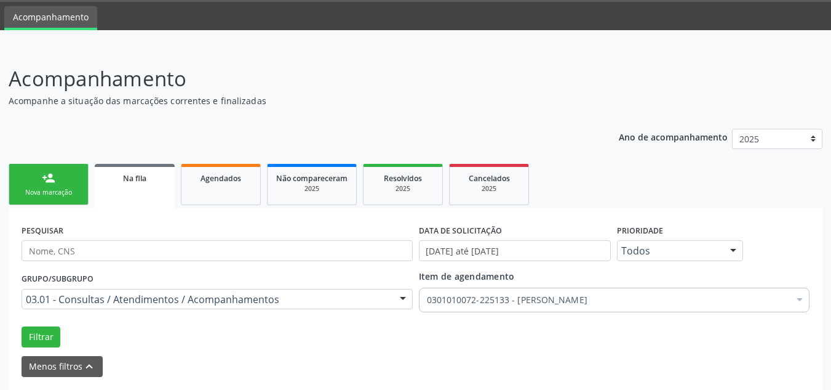
scroll to position [0, 0]
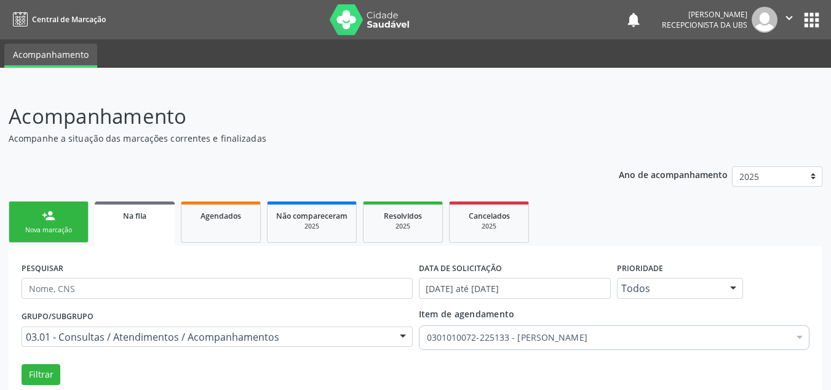
click at [790, 15] on icon "" at bounding box center [790, 18] width 14 height 14
click at [783, 19] on icon "" at bounding box center [790, 18] width 14 height 14
click at [732, 74] on link "Sair" at bounding box center [758, 74] width 85 height 17
